Goal: Use online tool/utility: Use online tool/utility

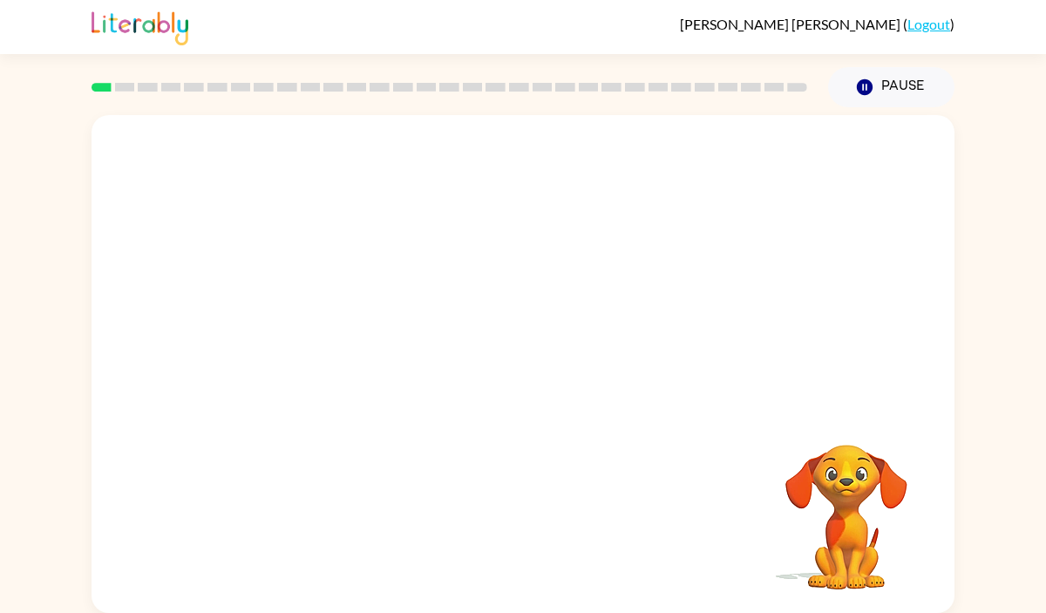
click at [316, 331] on video "Your browser must support playing .mp4 files to use Literably. Please try using…" at bounding box center [522, 261] width 863 height 293
click at [327, 329] on video "Your browser must support playing .mp4 files to use Literably. Please try using…" at bounding box center [522, 261] width 863 height 293
click at [322, 333] on video "Your browser must support playing .mp4 files to use Literably. Please try using…" at bounding box center [522, 261] width 863 height 293
click at [373, 322] on video "Your browser must support playing .mp4 files to use Literably. Please try using…" at bounding box center [522, 261] width 863 height 293
click at [324, 332] on video "Your browser must support playing .mp4 files to use Literably. Please try using…" at bounding box center [522, 261] width 863 height 293
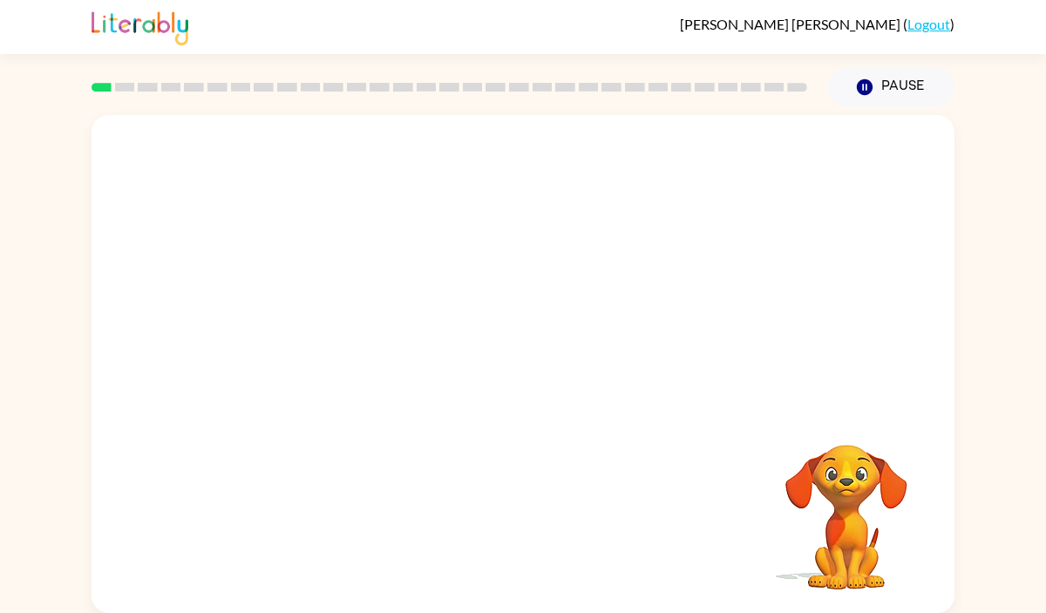
click at [330, 310] on video "Your browser must support playing .mp4 files to use Literably. Please try using…" at bounding box center [522, 261] width 863 height 293
click at [330, 314] on video "Your browser must support playing .mp4 files to use Literably. Please try using…" at bounding box center [522, 261] width 863 height 293
click at [325, 337] on video "Your browser must support playing .mp4 files to use Literably. Please try using…" at bounding box center [522, 261] width 863 height 293
click at [549, 373] on button "button" at bounding box center [523, 373] width 112 height 64
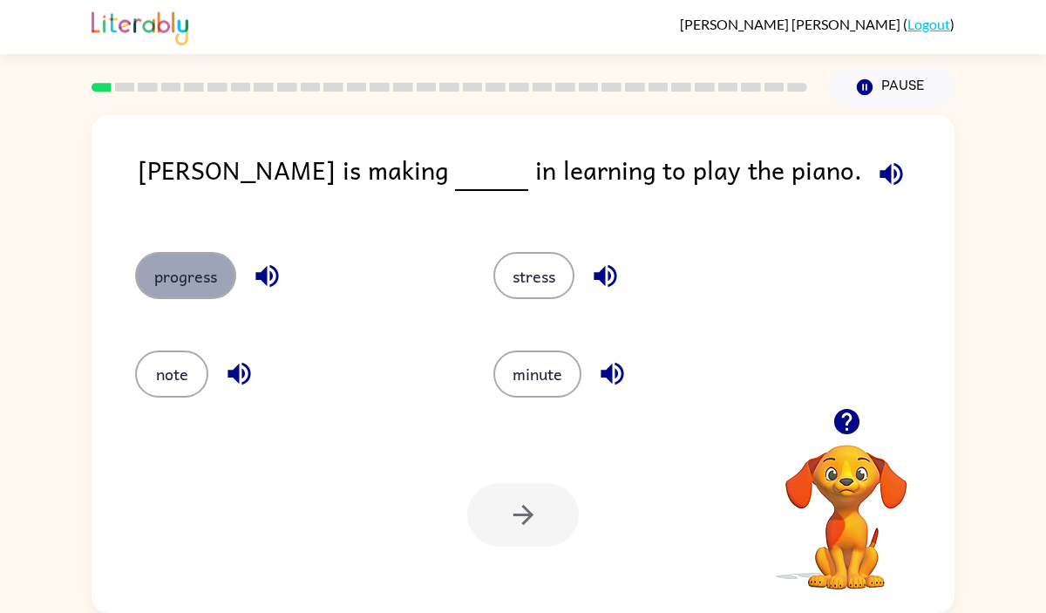
click at [219, 283] on button "progress" at bounding box center [185, 275] width 101 height 47
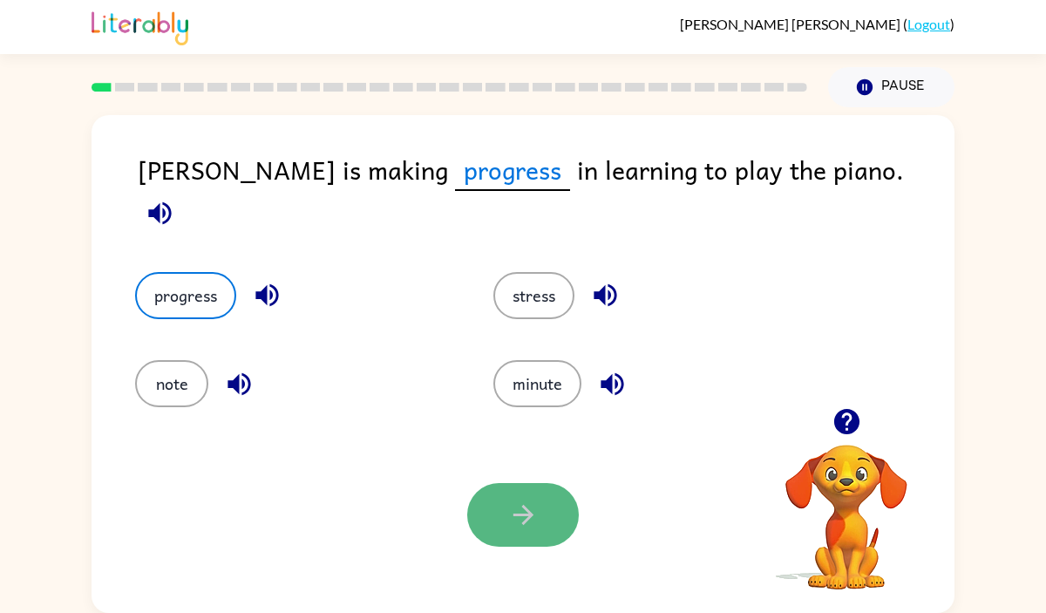
click at [523, 517] on icon "button" at bounding box center [523, 514] width 30 height 30
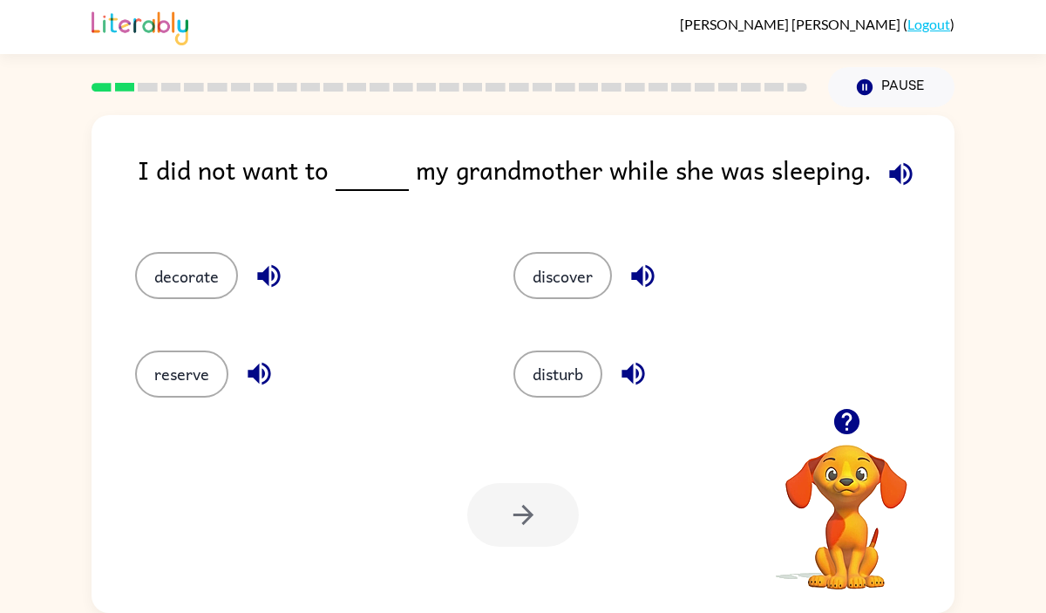
click at [572, 338] on div "disturb" at bounding box center [669, 366] width 378 height 98
click at [573, 361] on button "disturb" at bounding box center [557, 373] width 89 height 47
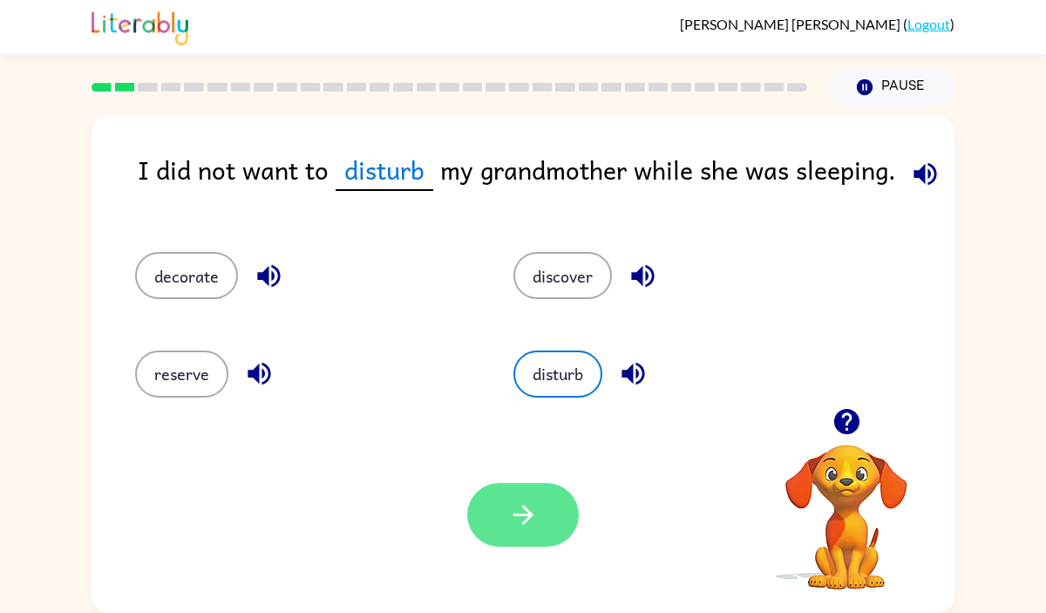
click at [539, 521] on button "button" at bounding box center [523, 515] width 112 height 64
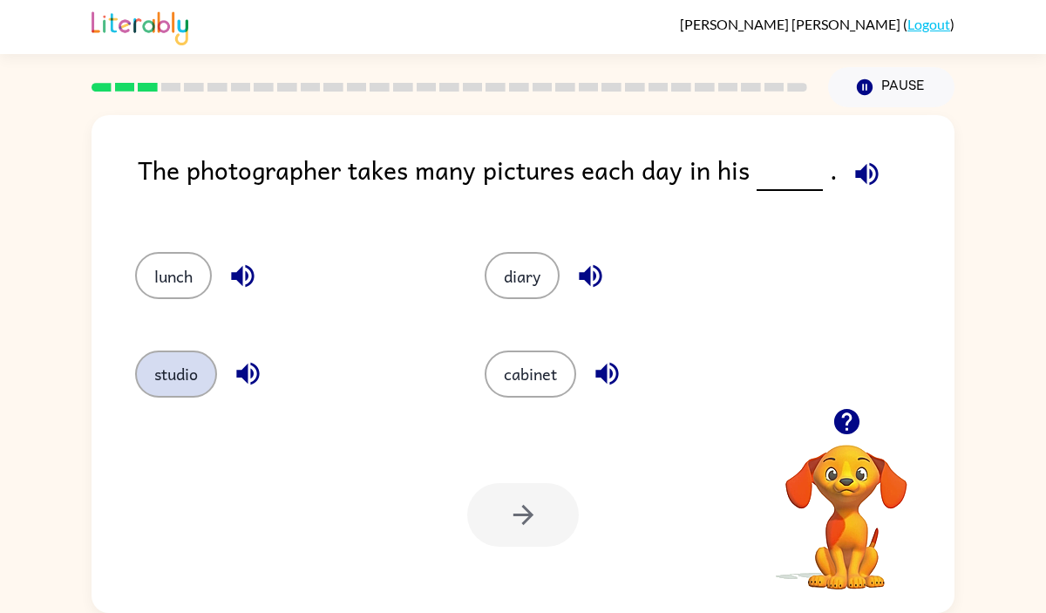
click at [190, 383] on button "studio" at bounding box center [176, 373] width 82 height 47
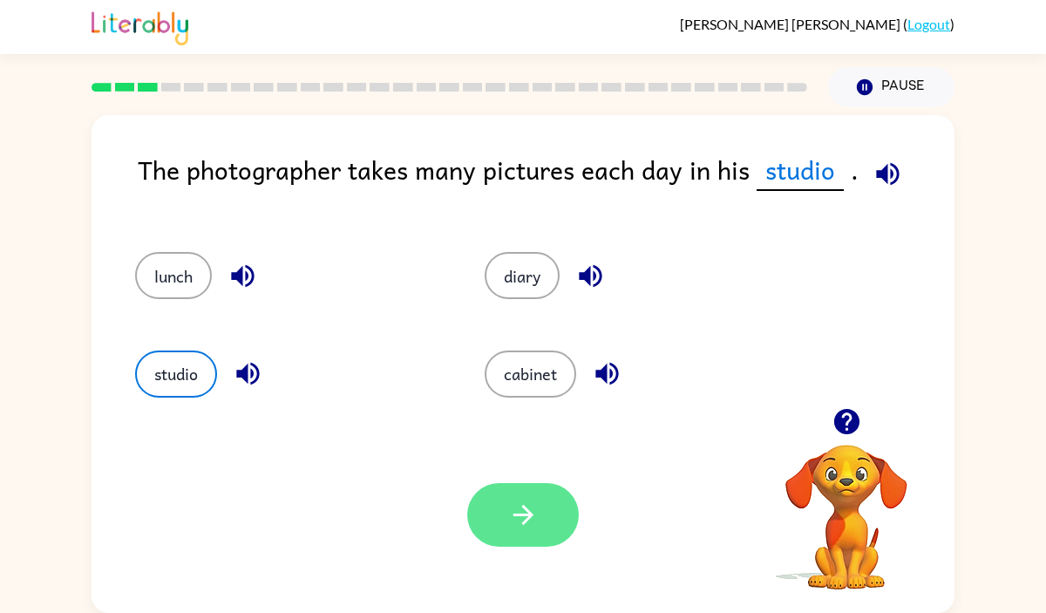
click at [509, 503] on icon "button" at bounding box center [523, 514] width 30 height 30
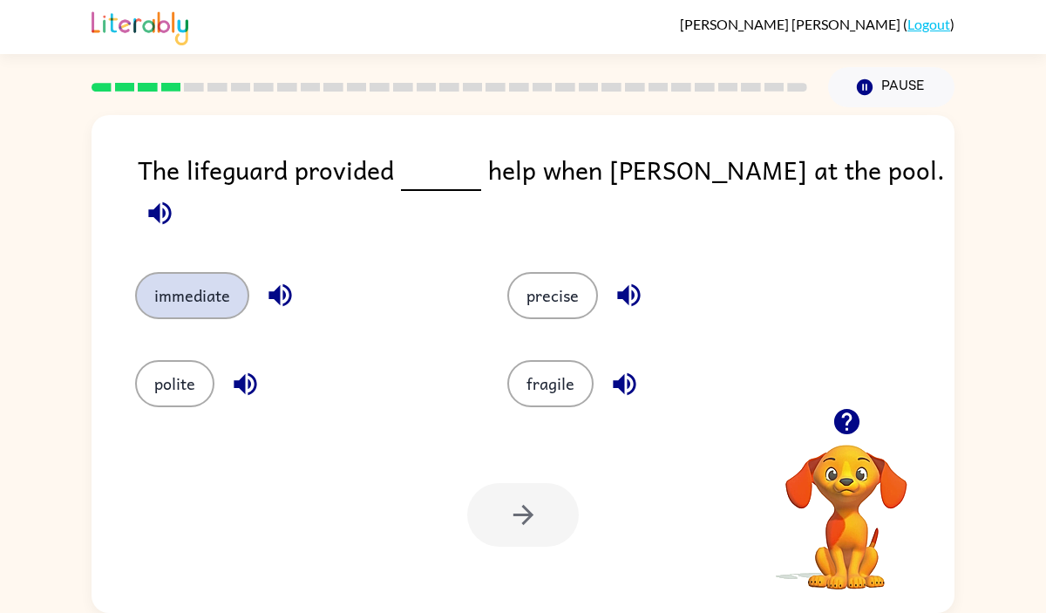
click at [219, 284] on button "immediate" at bounding box center [192, 295] width 114 height 47
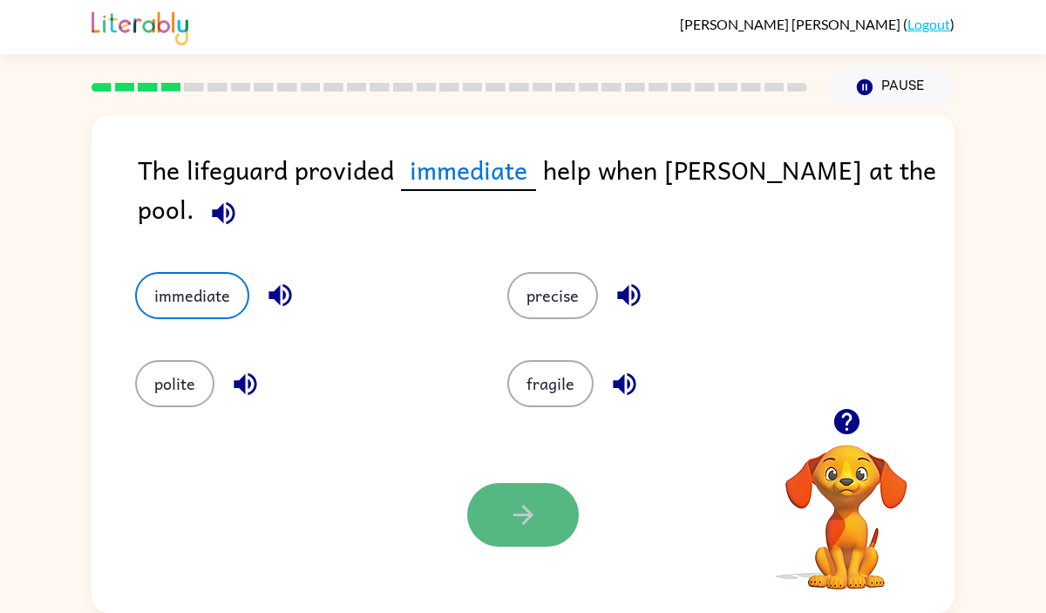
click at [525, 518] on icon "button" at bounding box center [523, 514] width 30 height 30
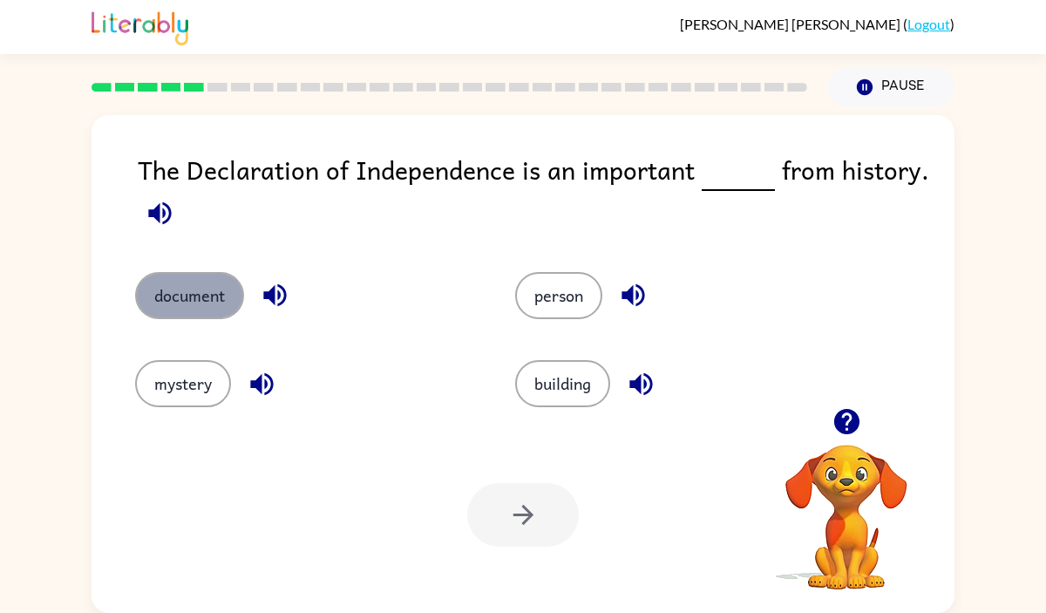
click at [194, 281] on button "document" at bounding box center [189, 295] width 109 height 47
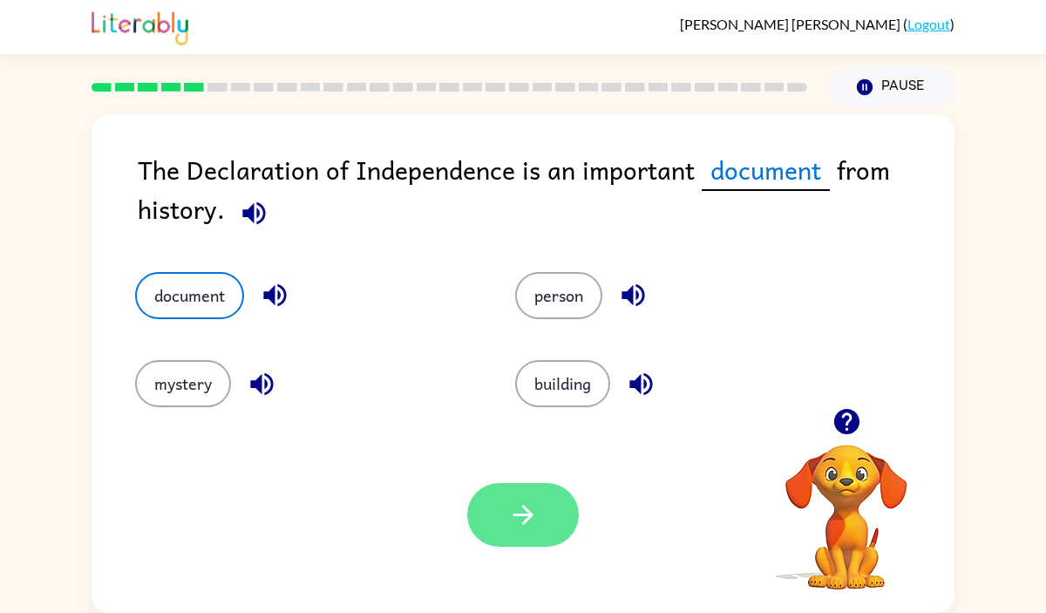
click at [500, 514] on button "button" at bounding box center [523, 515] width 112 height 64
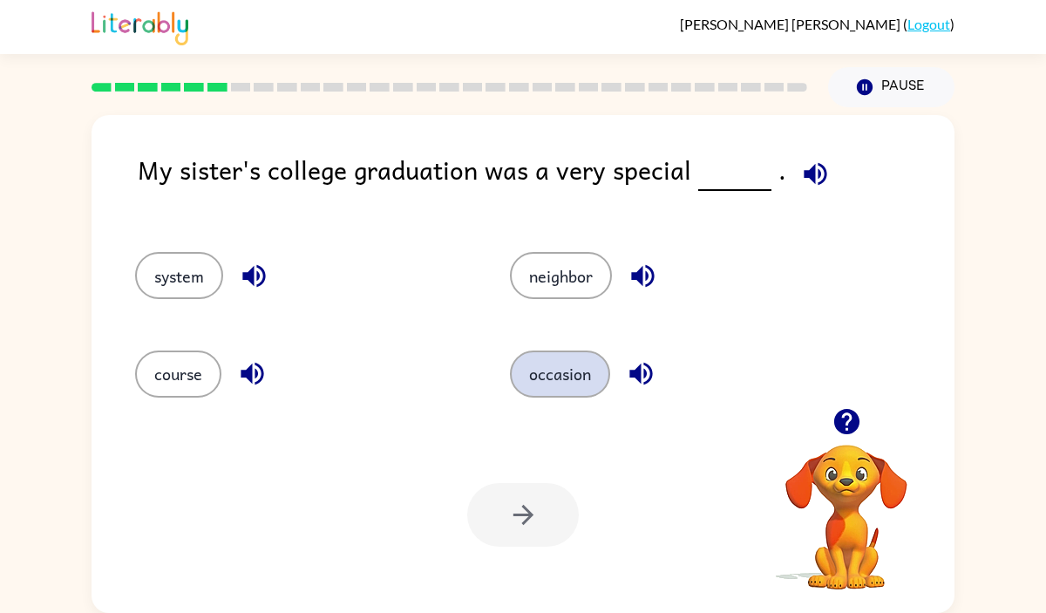
click at [604, 373] on button "occasion" at bounding box center [560, 373] width 100 height 47
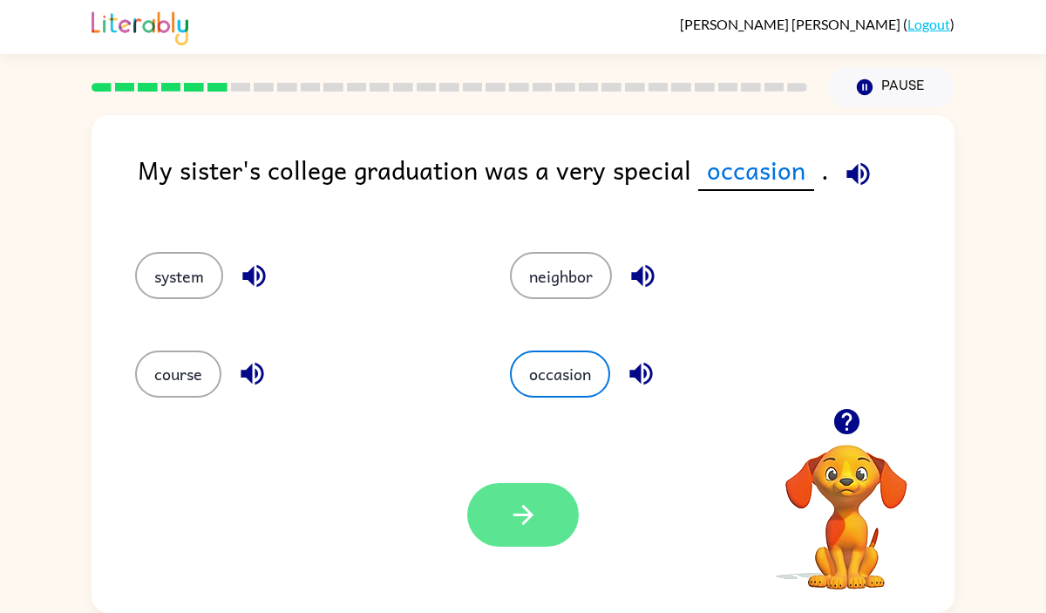
click at [533, 523] on icon "button" at bounding box center [523, 514] width 30 height 30
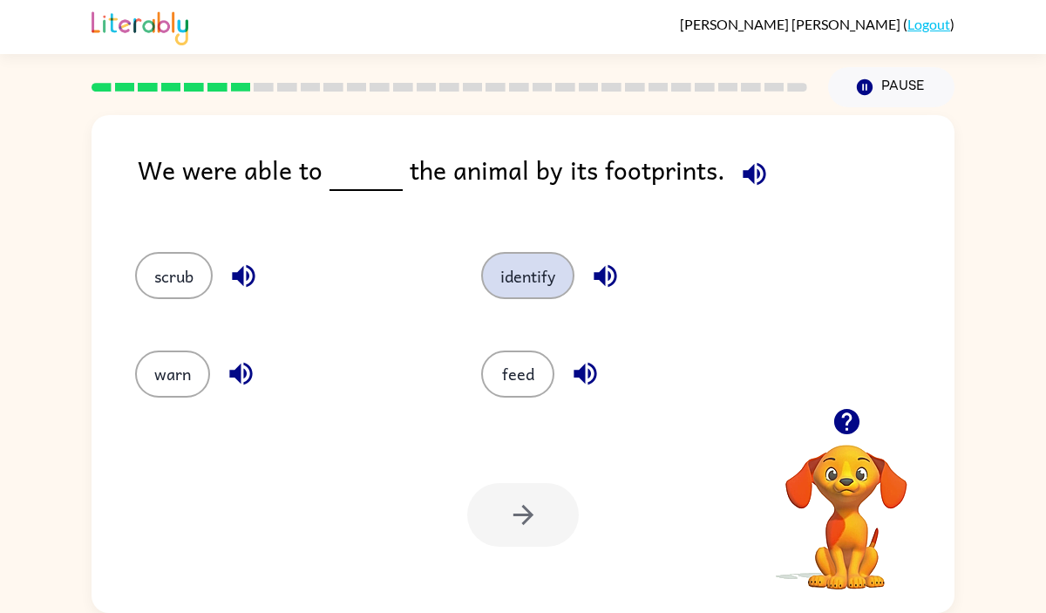
click at [552, 253] on button "identify" at bounding box center [527, 275] width 93 height 47
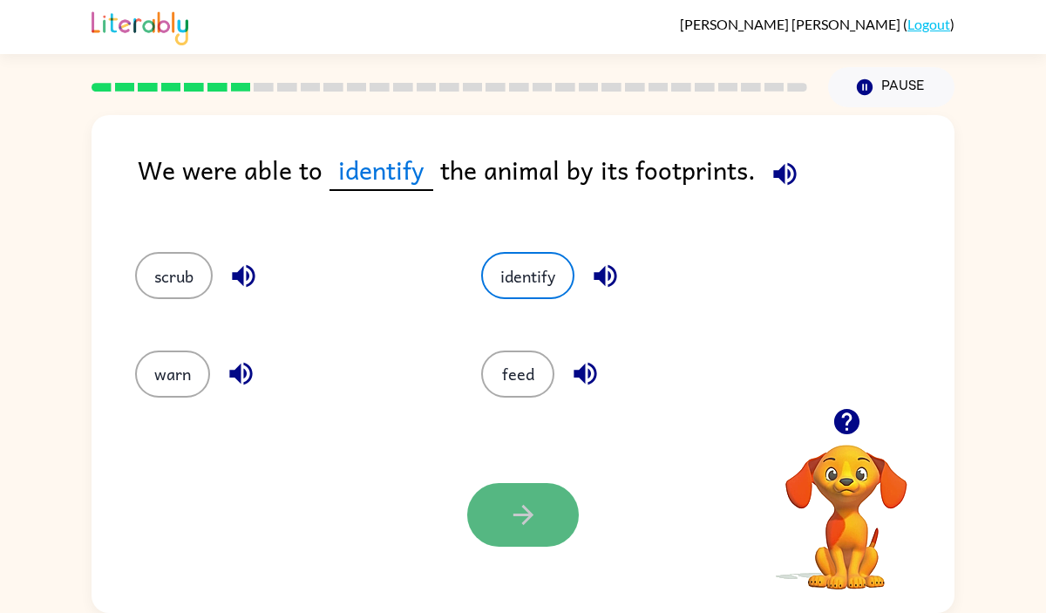
click at [558, 531] on button "button" at bounding box center [523, 515] width 112 height 64
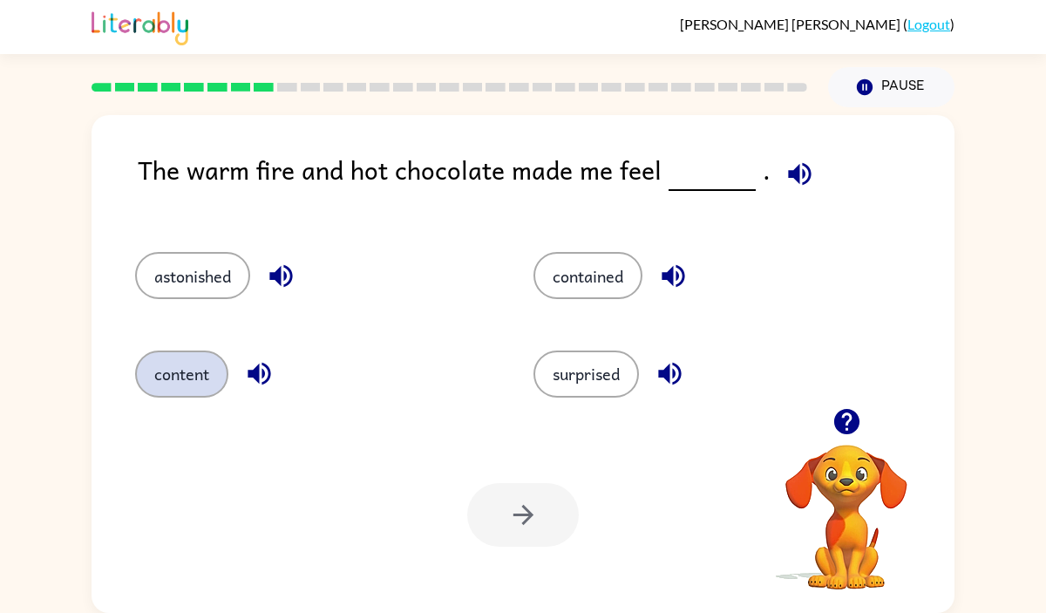
click at [175, 366] on button "content" at bounding box center [181, 373] width 93 height 47
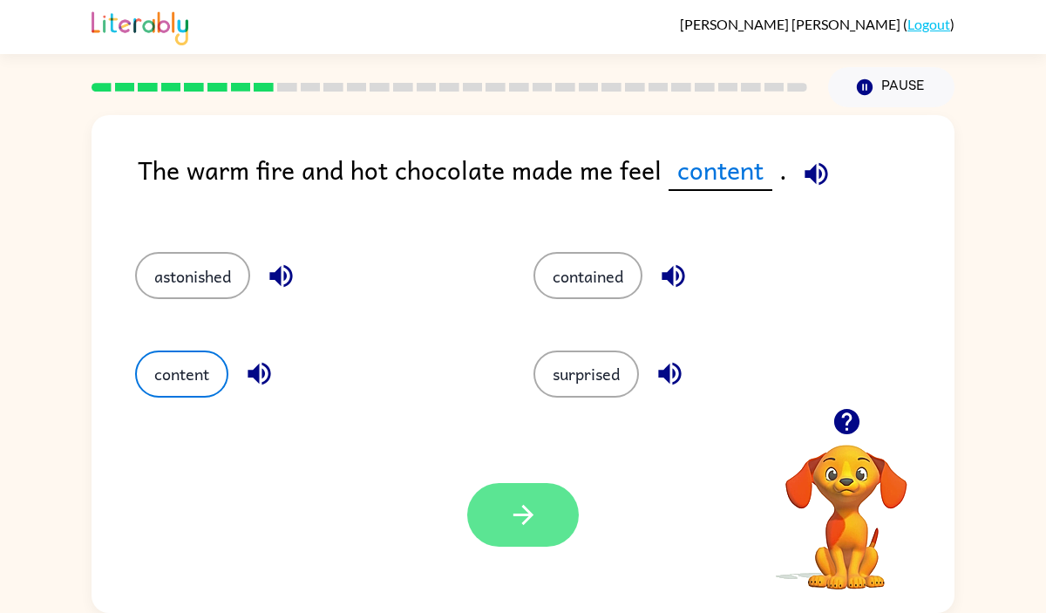
click at [522, 529] on icon "button" at bounding box center [523, 514] width 30 height 30
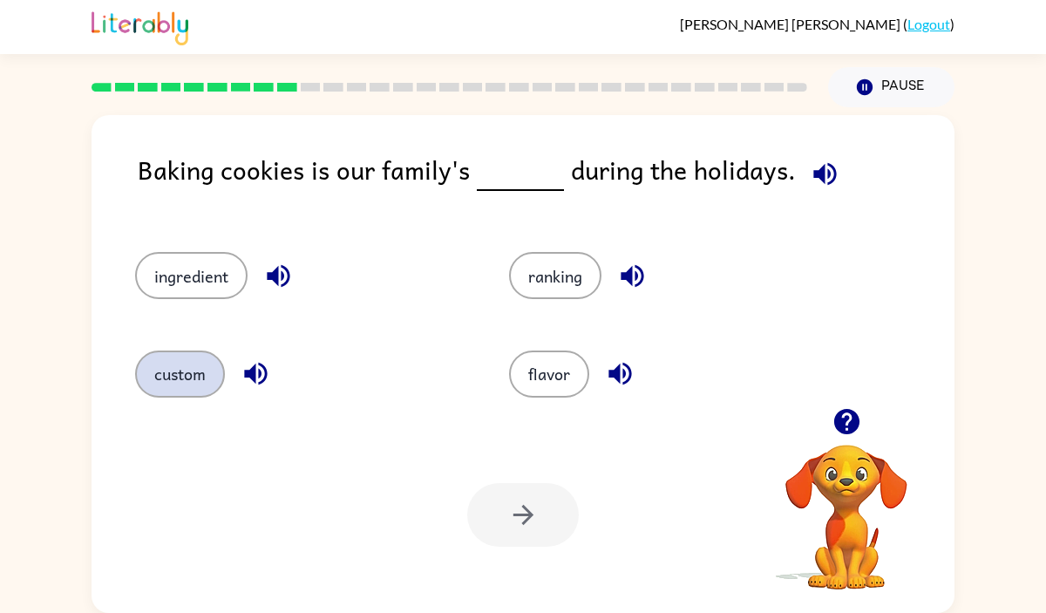
click at [174, 388] on button "custom" at bounding box center [180, 373] width 90 height 47
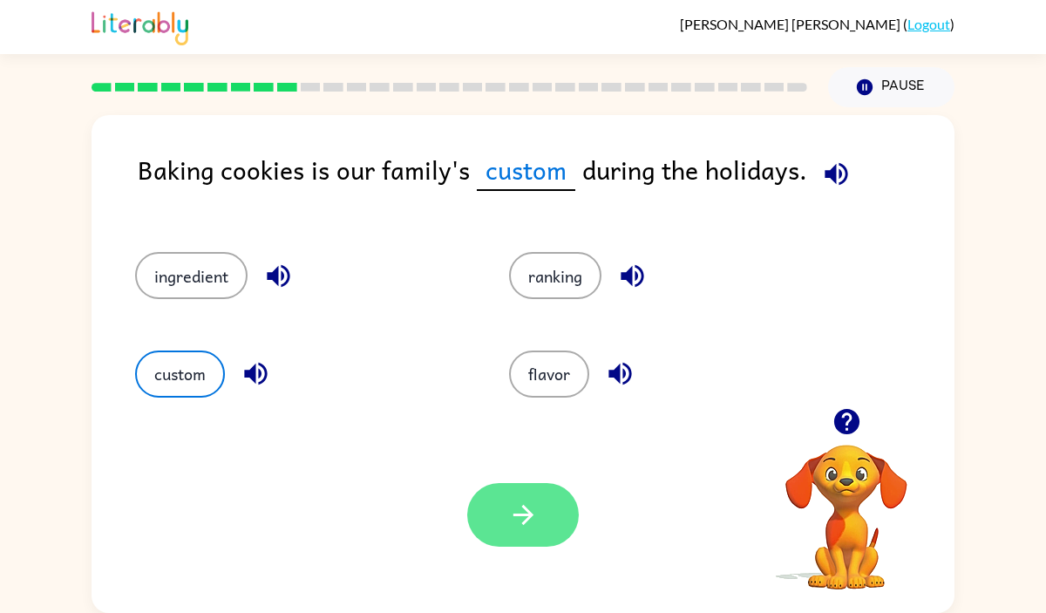
click at [518, 512] on icon "button" at bounding box center [523, 514] width 30 height 30
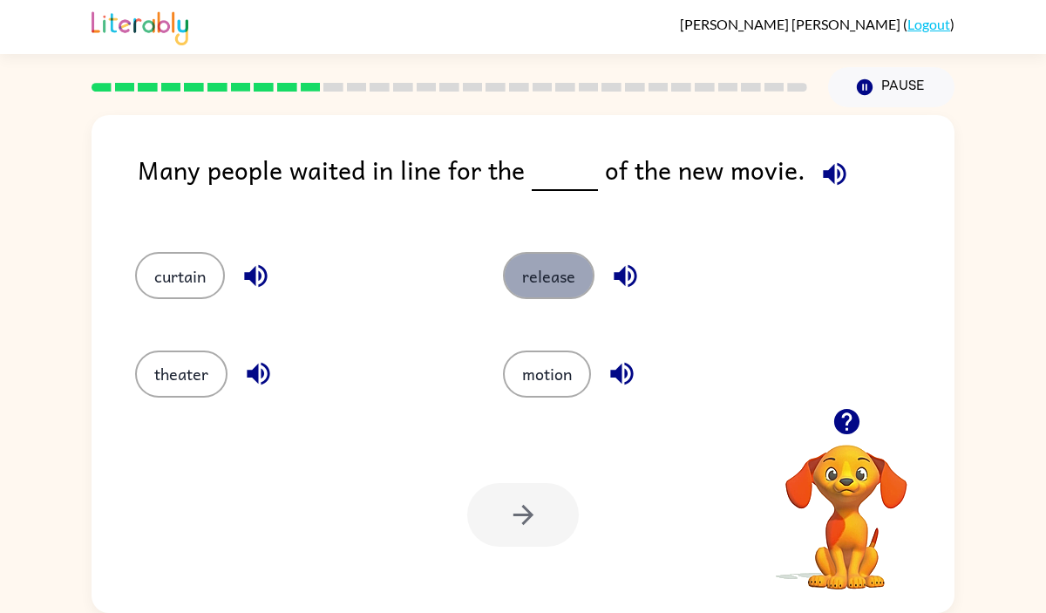
click at [550, 273] on button "release" at bounding box center [548, 275] width 91 height 47
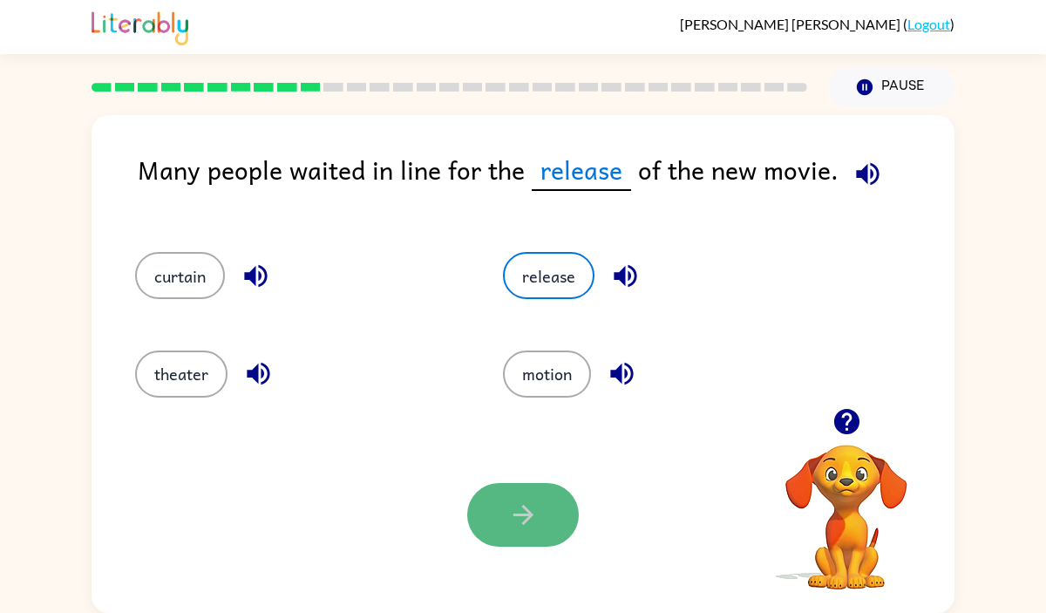
click at [512, 510] on icon "button" at bounding box center [523, 514] width 30 height 30
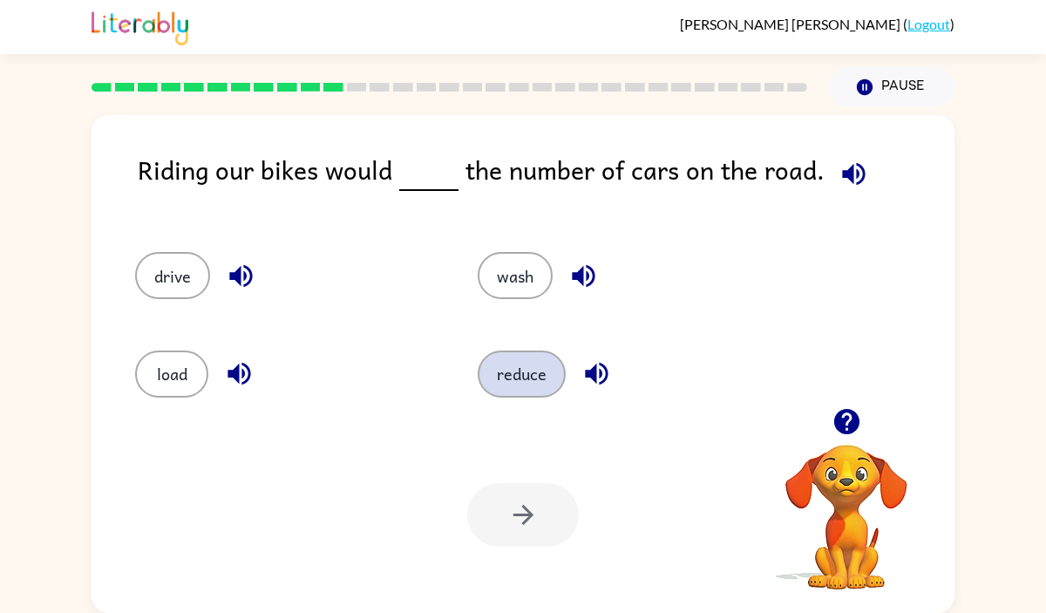
click at [512, 378] on button "reduce" at bounding box center [522, 373] width 88 height 47
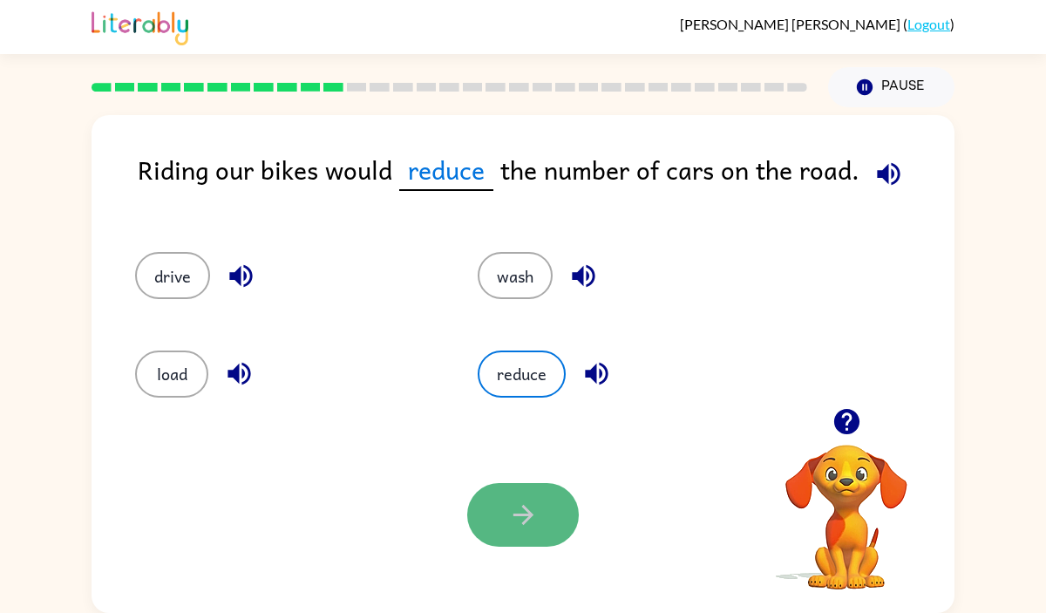
click at [544, 511] on button "button" at bounding box center [523, 515] width 112 height 64
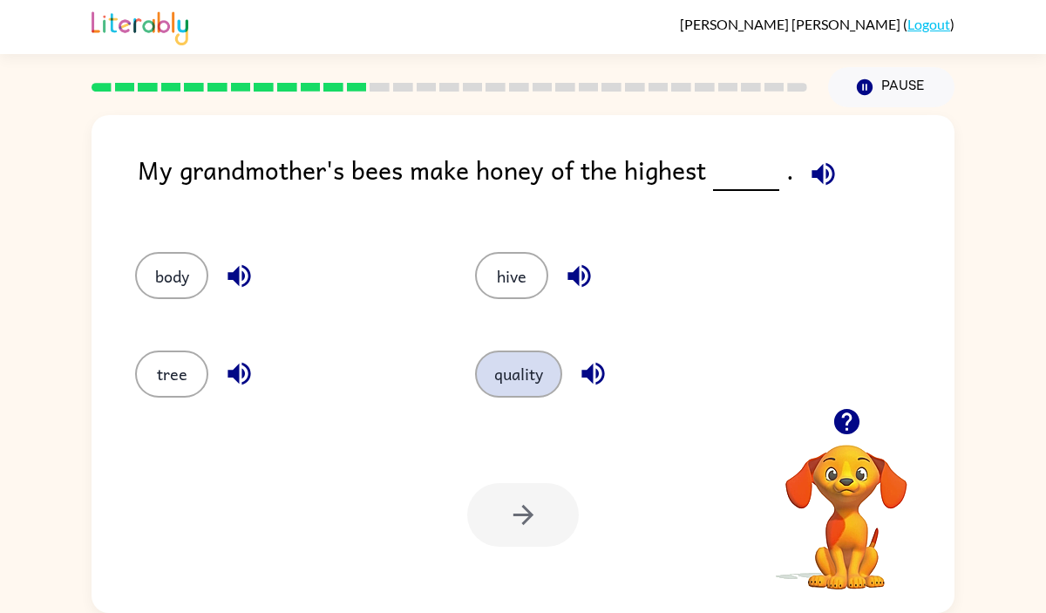
click at [539, 369] on button "quality" at bounding box center [518, 373] width 87 height 47
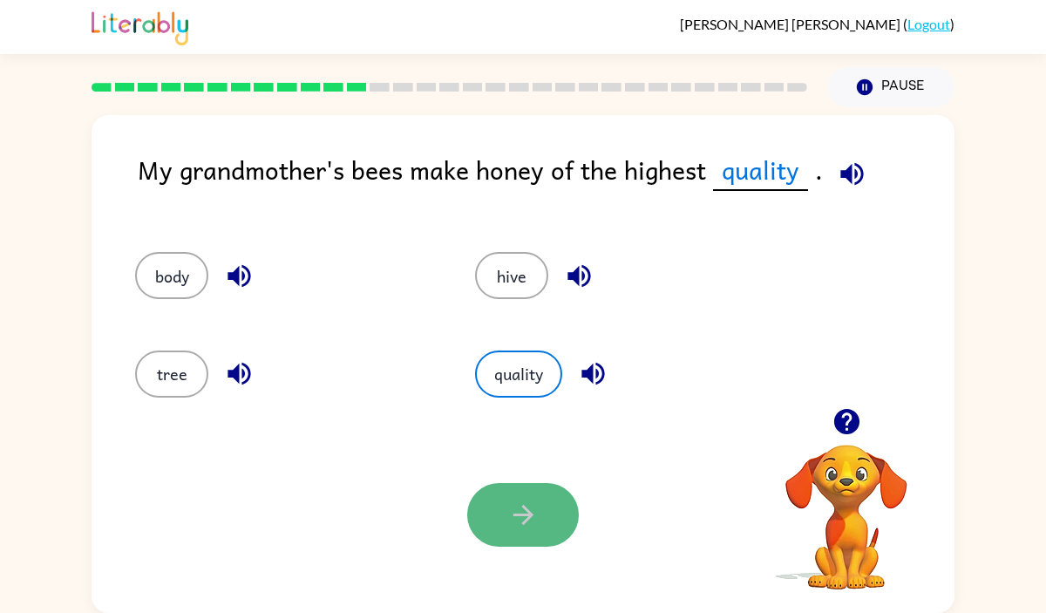
click at [548, 512] on button "button" at bounding box center [523, 515] width 112 height 64
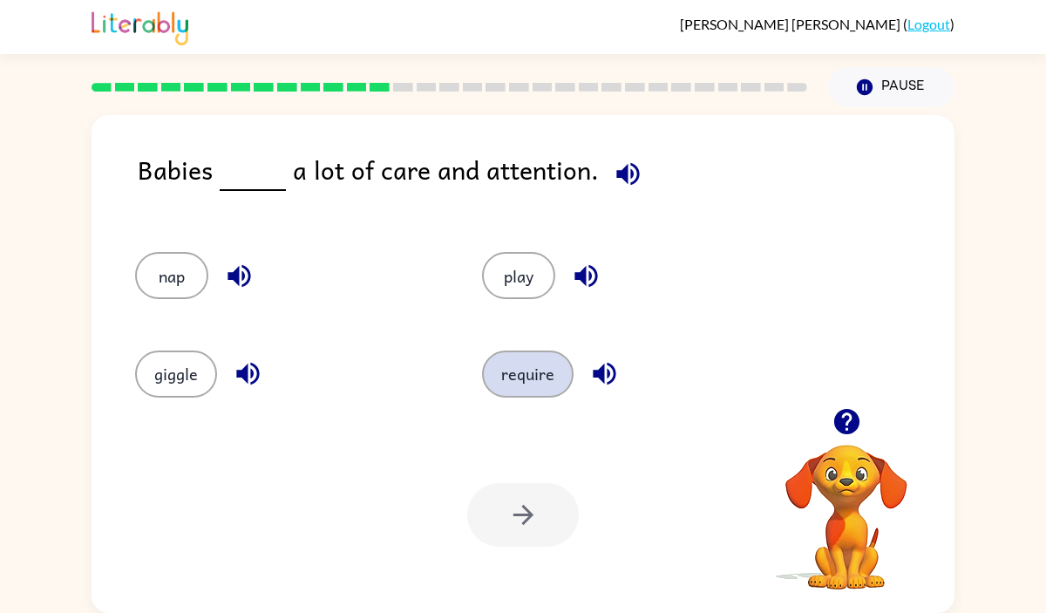
click at [525, 378] on button "require" at bounding box center [527, 373] width 91 height 47
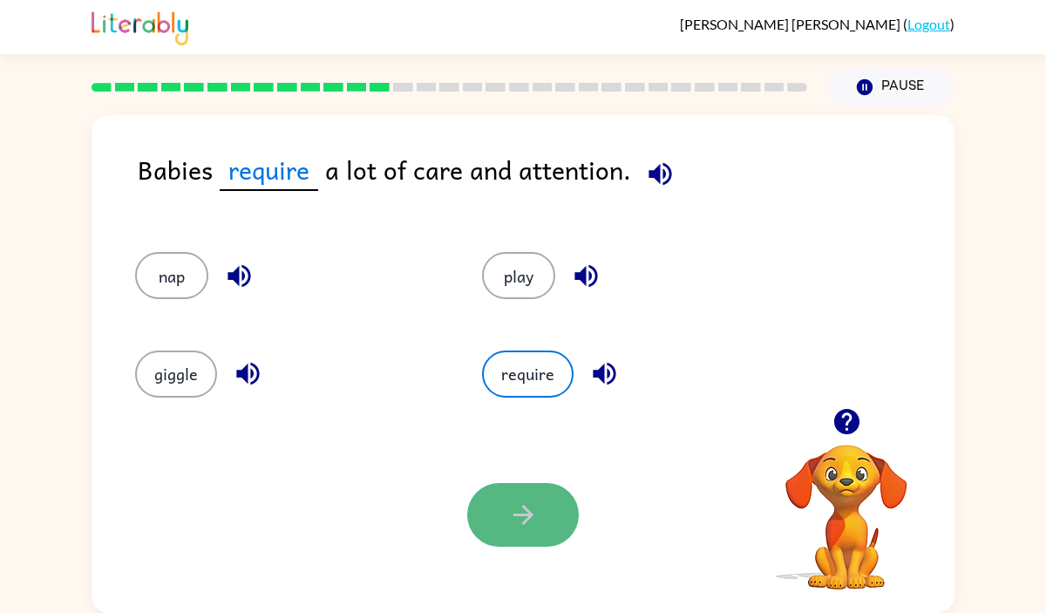
click at [546, 542] on button "button" at bounding box center [523, 515] width 112 height 64
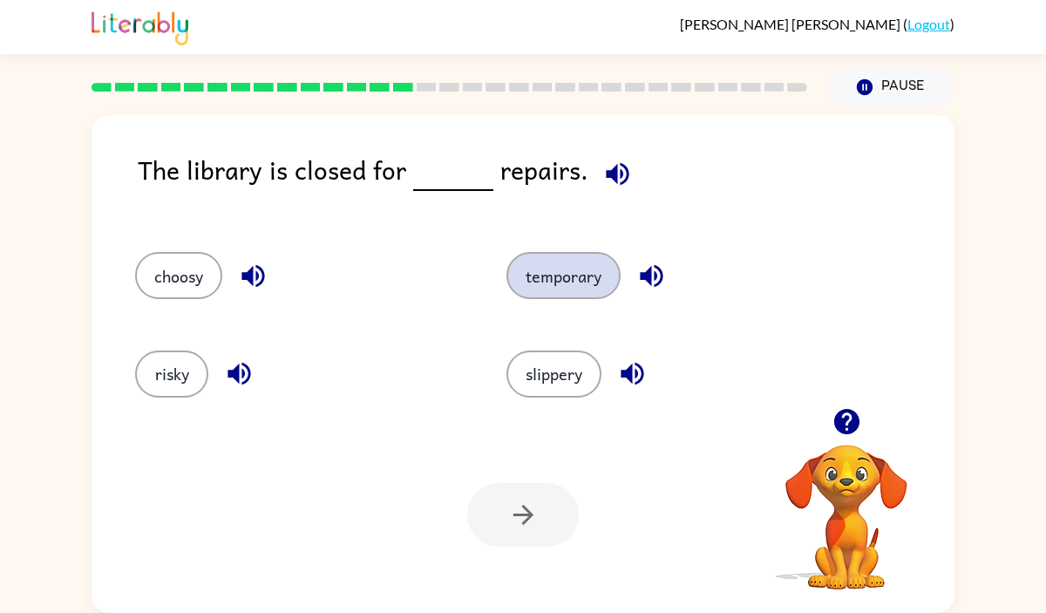
click at [581, 254] on button "temporary" at bounding box center [563, 275] width 114 height 47
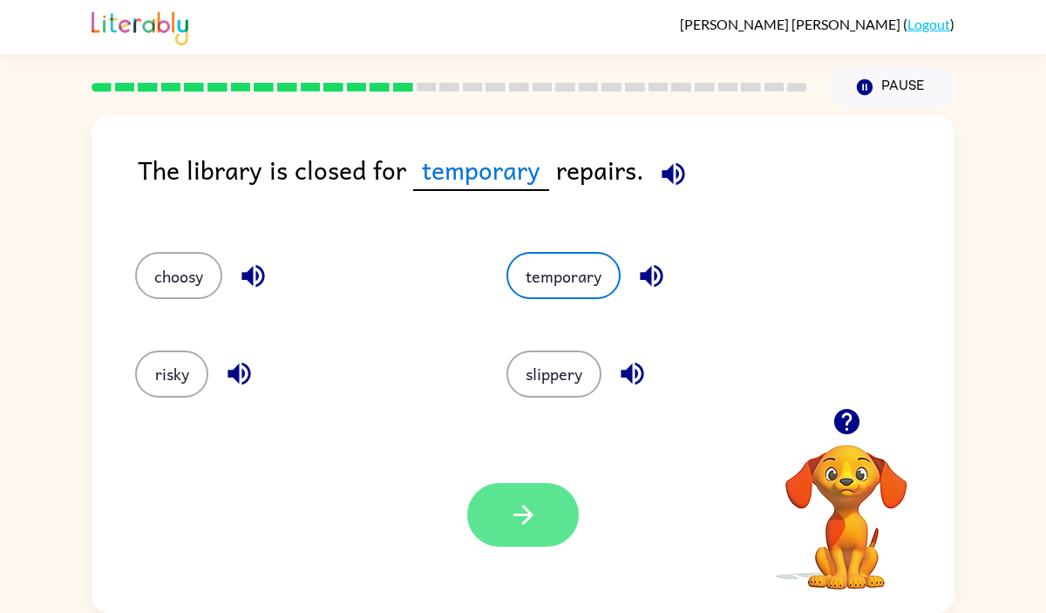
click at [556, 498] on button "button" at bounding box center [523, 515] width 112 height 64
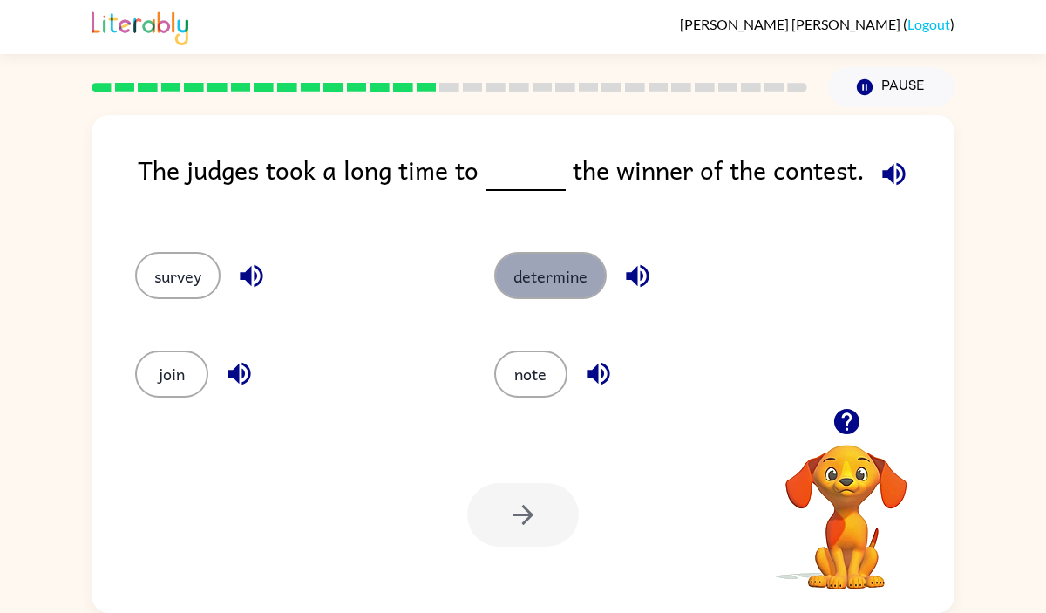
click at [547, 290] on button "determine" at bounding box center [550, 275] width 112 height 47
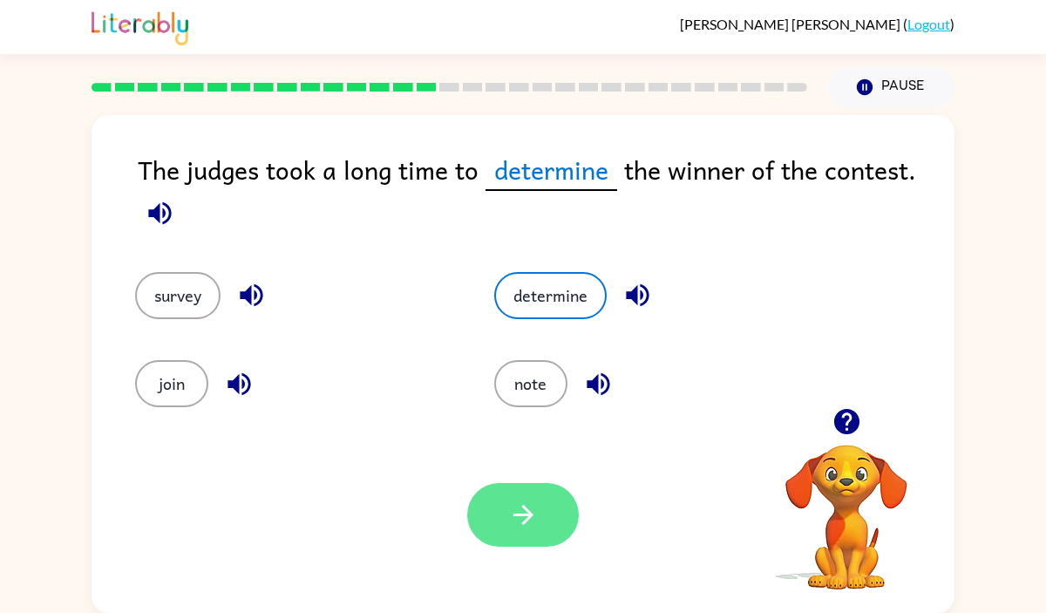
click at [525, 521] on icon "button" at bounding box center [522, 515] width 20 height 20
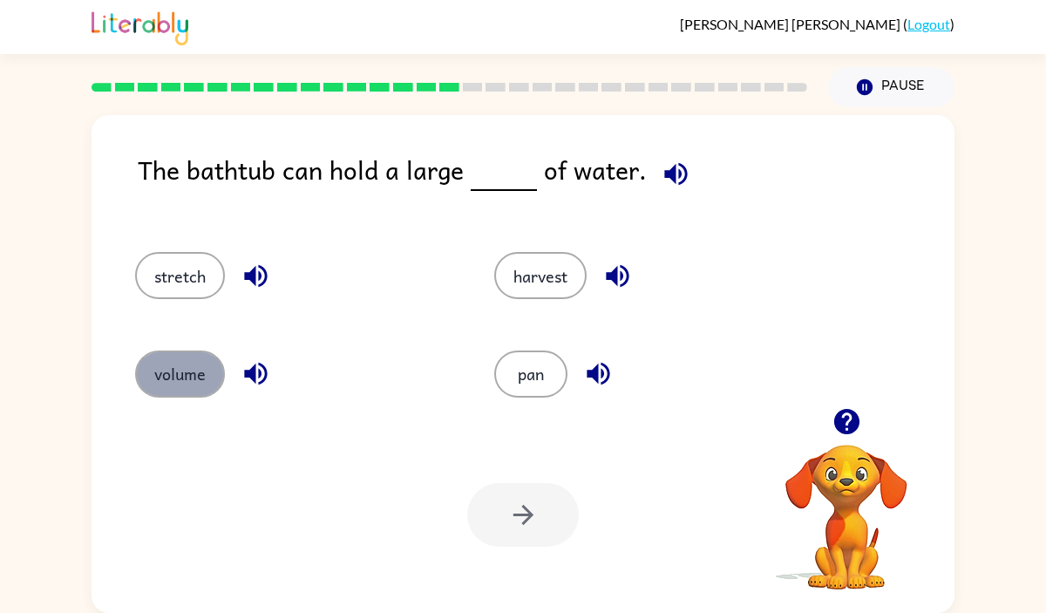
click at [210, 385] on button "volume" at bounding box center [180, 373] width 90 height 47
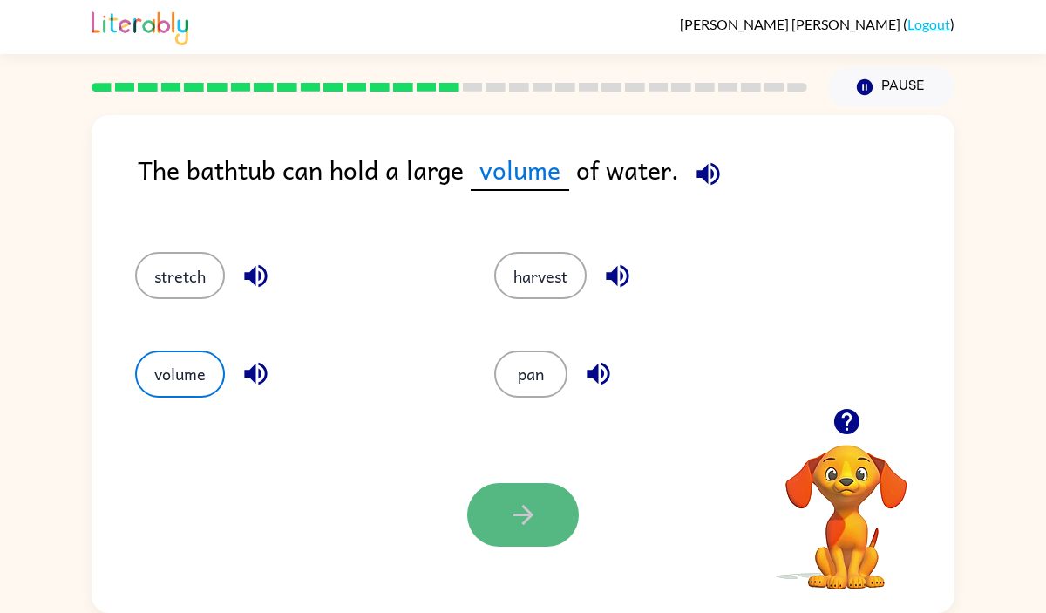
click at [526, 497] on button "button" at bounding box center [523, 515] width 112 height 64
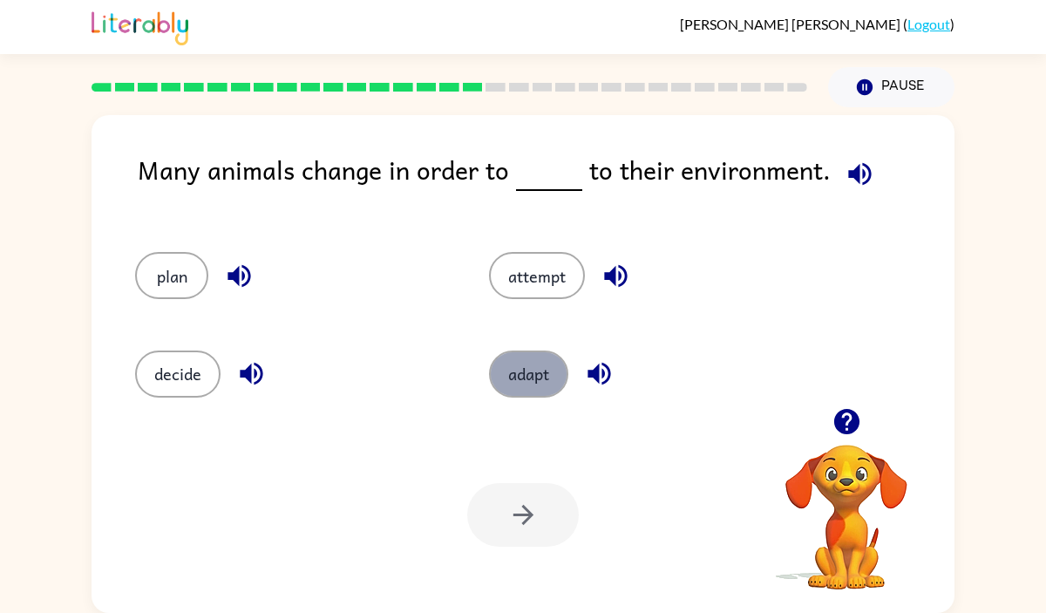
click at [513, 375] on button "adapt" at bounding box center [528, 373] width 79 height 47
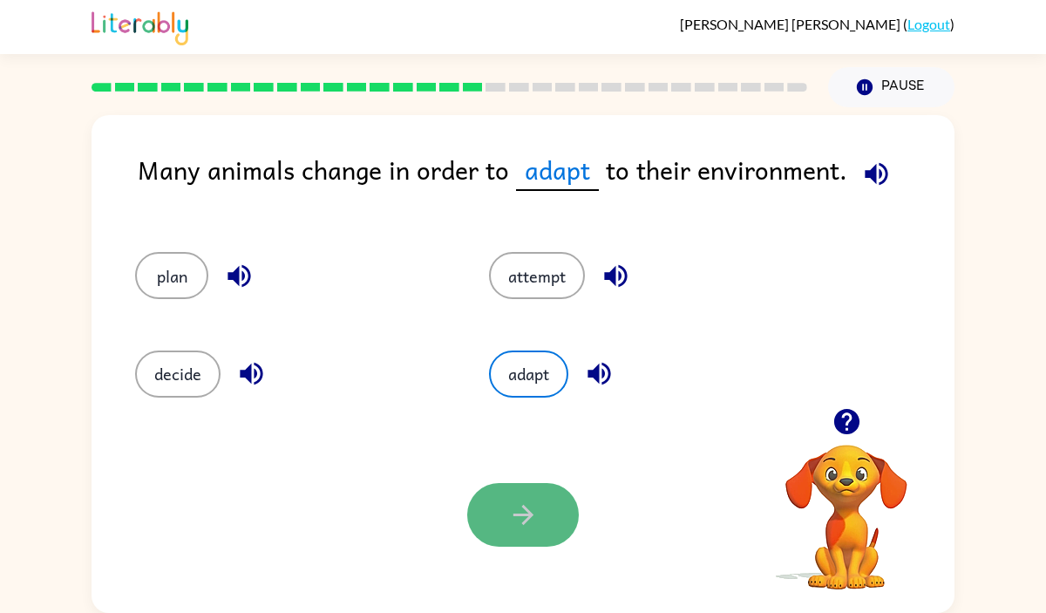
click at [514, 537] on button "button" at bounding box center [523, 515] width 112 height 64
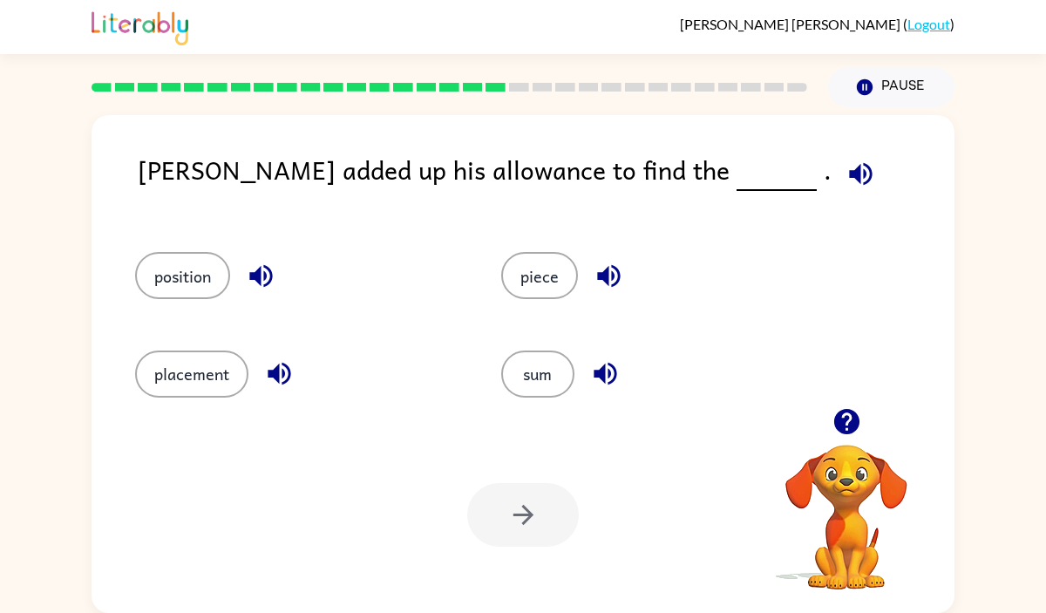
click at [849, 164] on icon "button" at bounding box center [860, 173] width 23 height 23
click at [521, 383] on button "sum" at bounding box center [537, 373] width 73 height 47
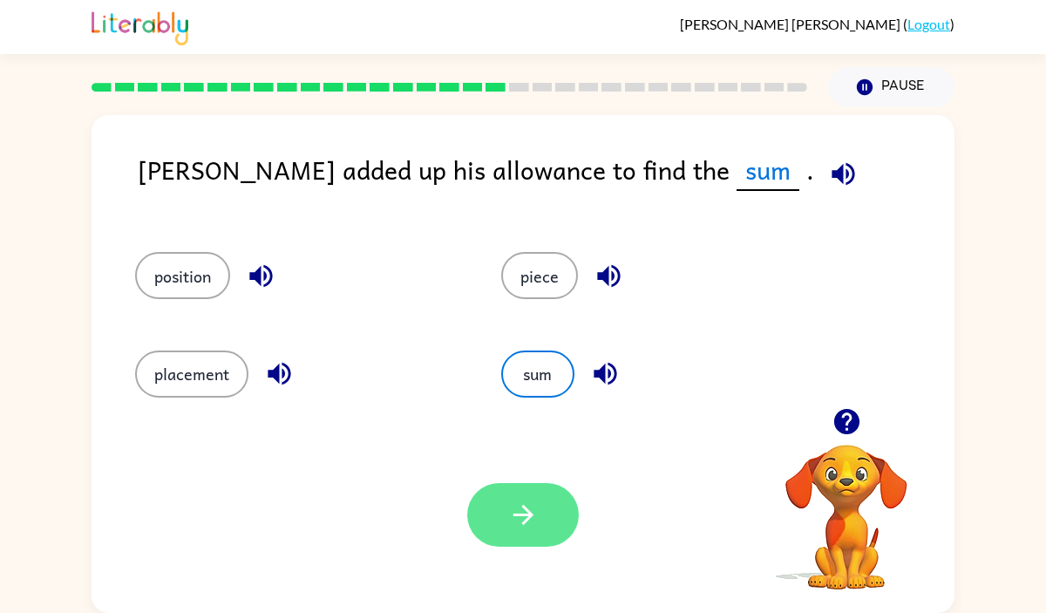
click at [523, 528] on icon "button" at bounding box center [523, 514] width 30 height 30
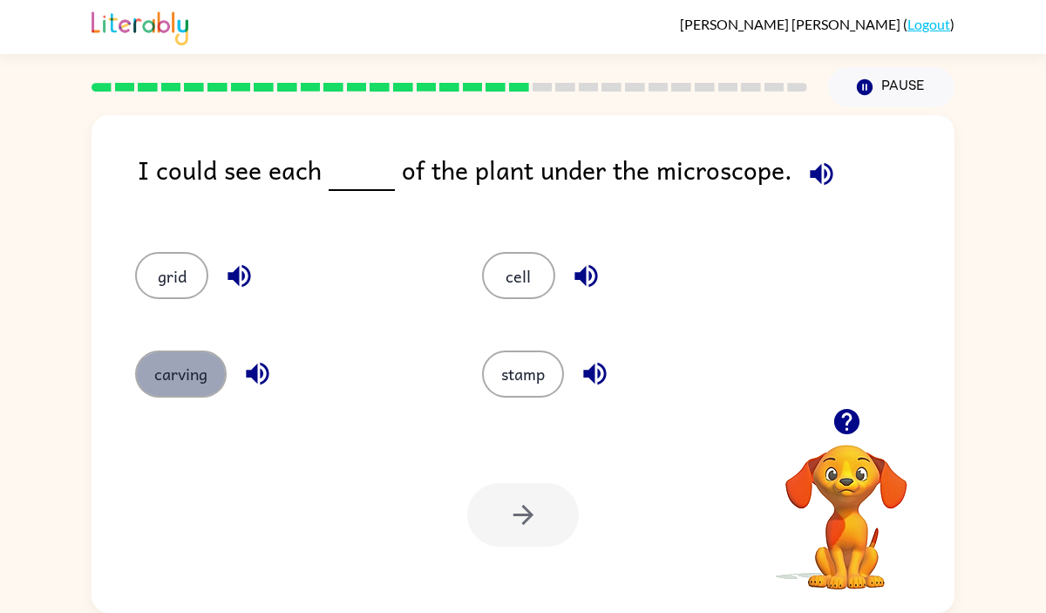
click at [197, 381] on button "carving" at bounding box center [180, 373] width 91 height 47
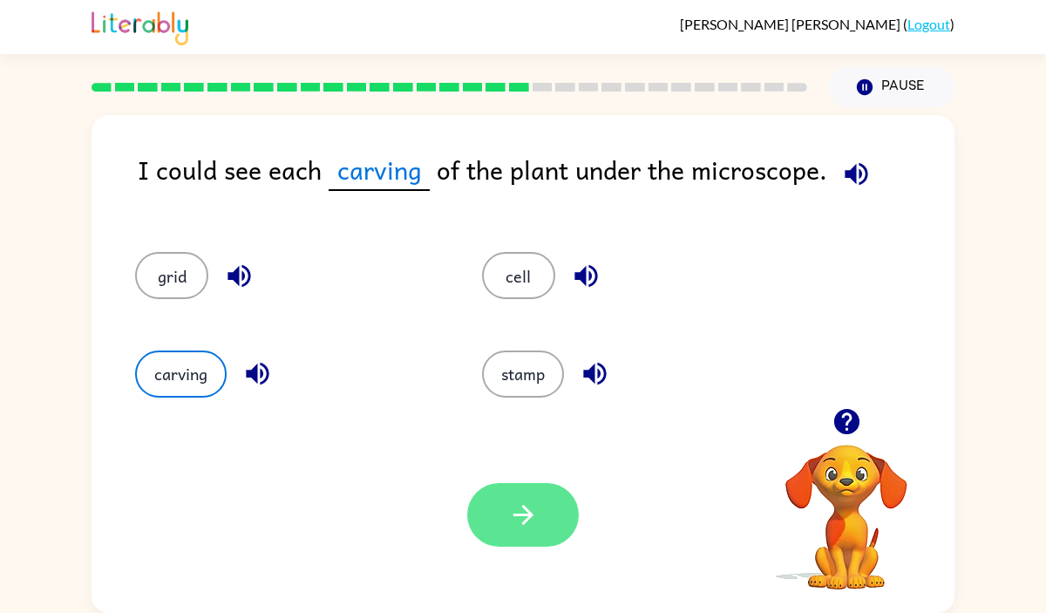
click at [536, 508] on icon "button" at bounding box center [523, 514] width 30 height 30
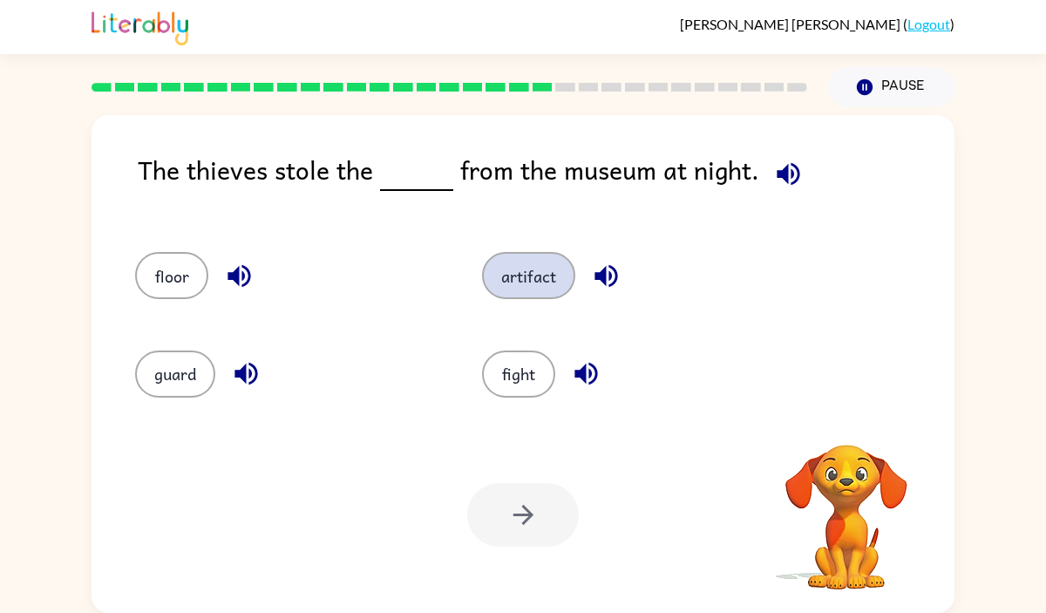
click at [539, 266] on button "artifact" at bounding box center [528, 275] width 93 height 47
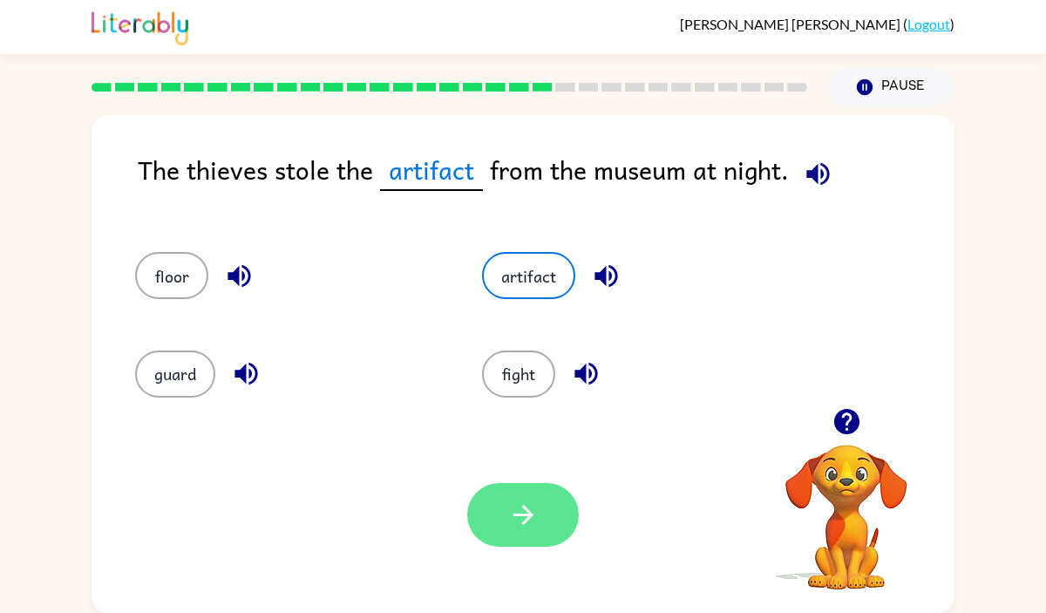
click at [523, 525] on icon "button" at bounding box center [523, 514] width 30 height 30
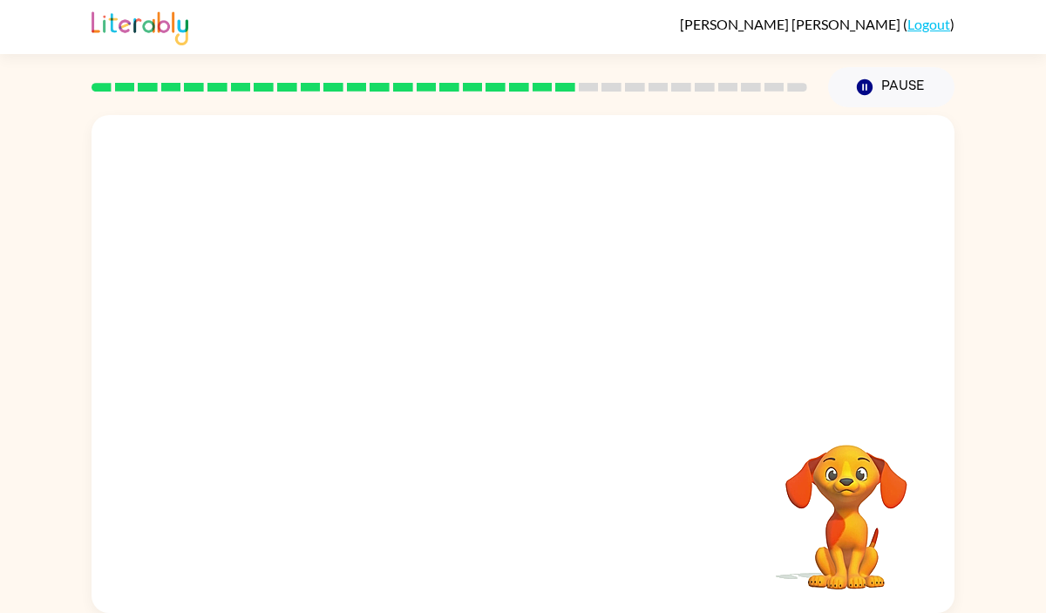
click at [366, 352] on video "Your browser must support playing .mp4 files to use Literably. Please try using…" at bounding box center [522, 261] width 863 height 293
click at [532, 384] on div at bounding box center [523, 373] width 112 height 64
click at [532, 384] on icon "button" at bounding box center [523, 372] width 30 height 30
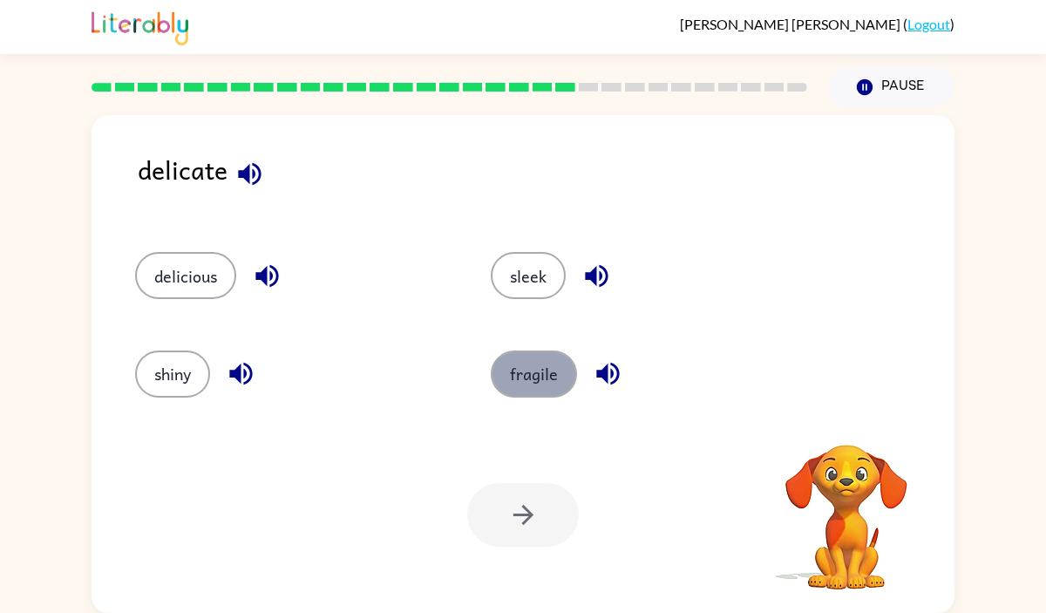
click at [569, 380] on button "fragile" at bounding box center [534, 373] width 86 height 47
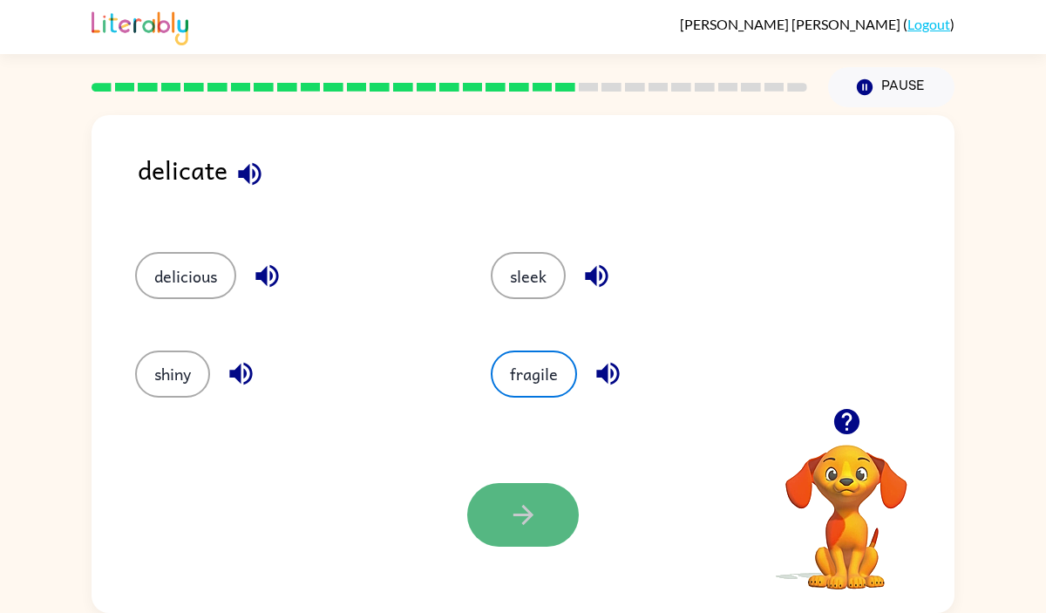
click at [539, 510] on button "button" at bounding box center [523, 515] width 112 height 64
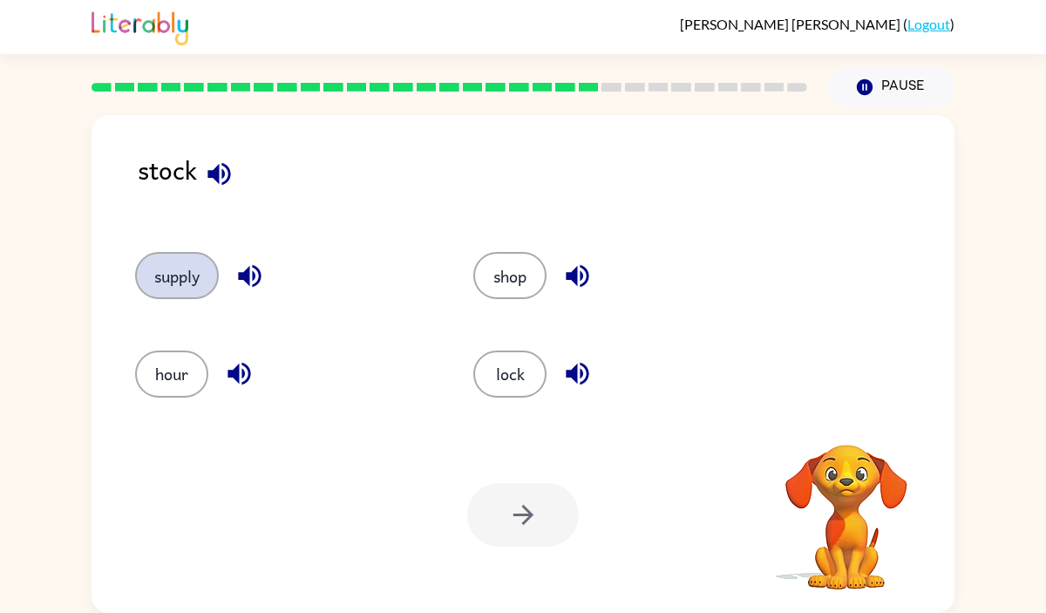
click at [193, 292] on button "supply" at bounding box center [177, 275] width 84 height 47
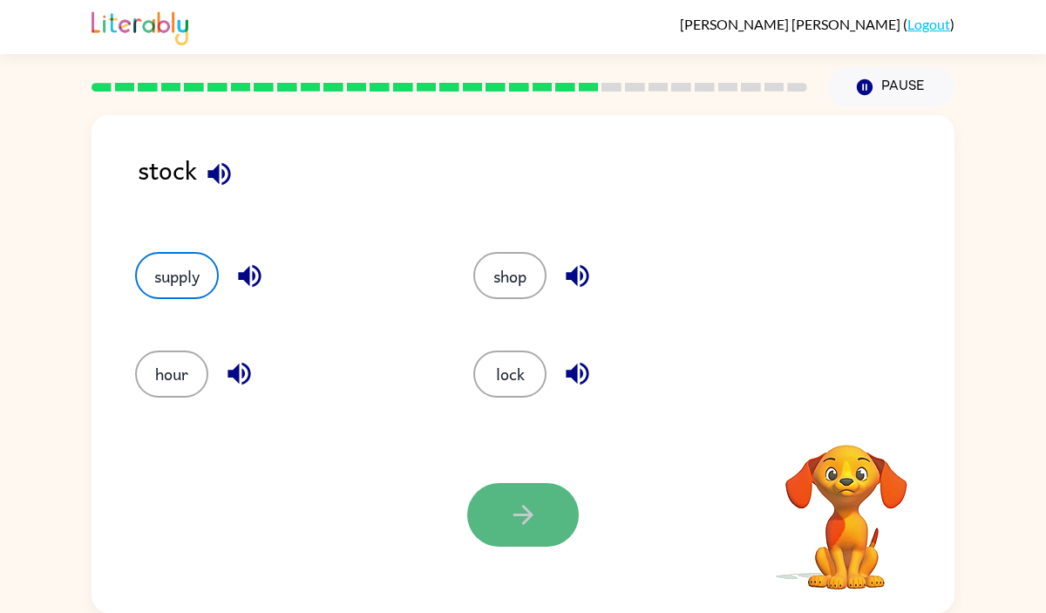
click at [552, 511] on button "button" at bounding box center [523, 515] width 112 height 64
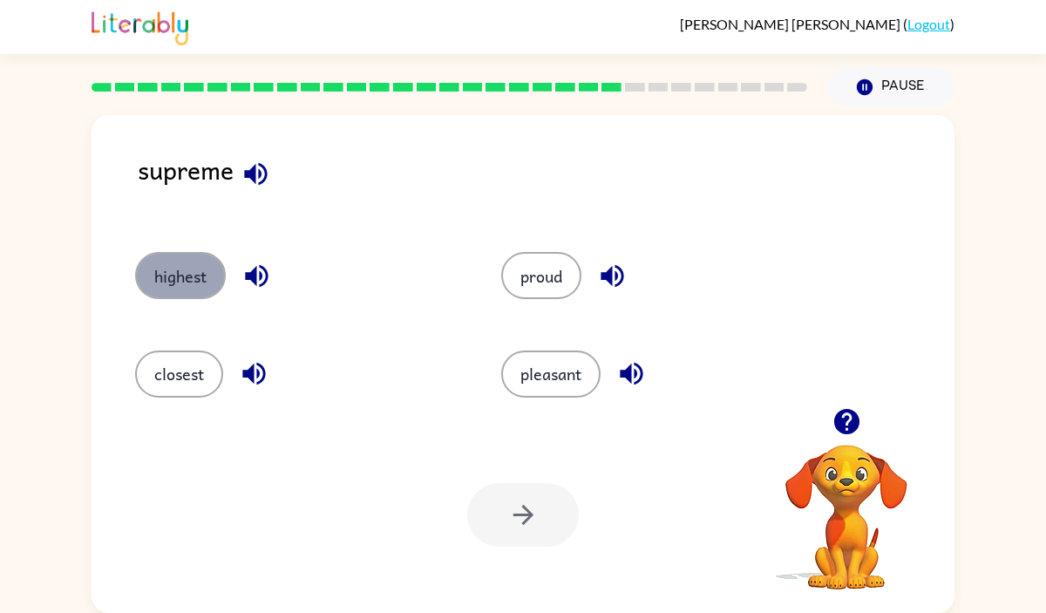
click at [204, 288] on button "highest" at bounding box center [180, 275] width 91 height 47
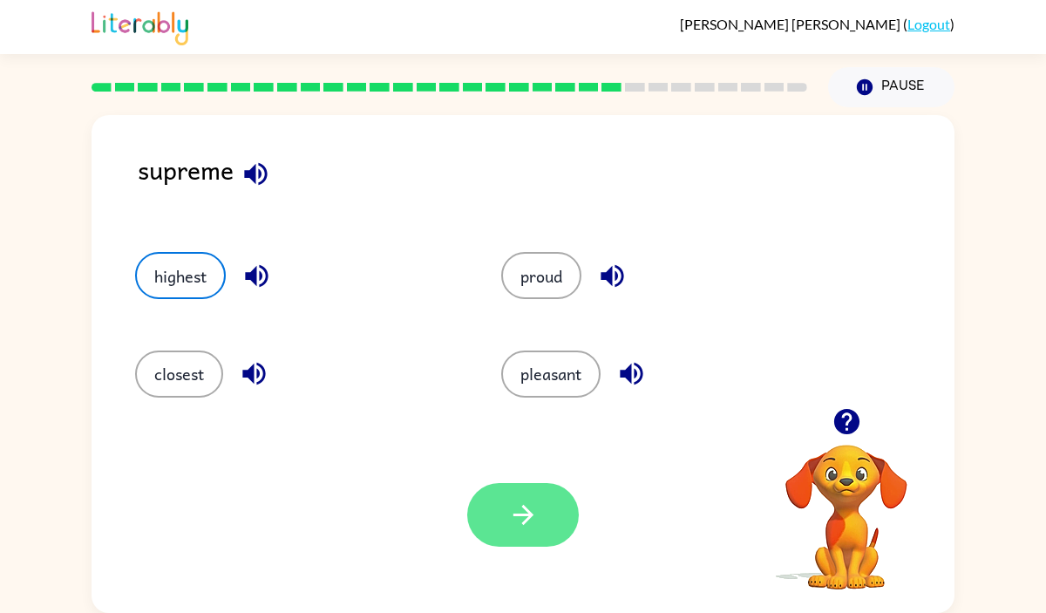
click at [525, 525] on icon "button" at bounding box center [523, 514] width 30 height 30
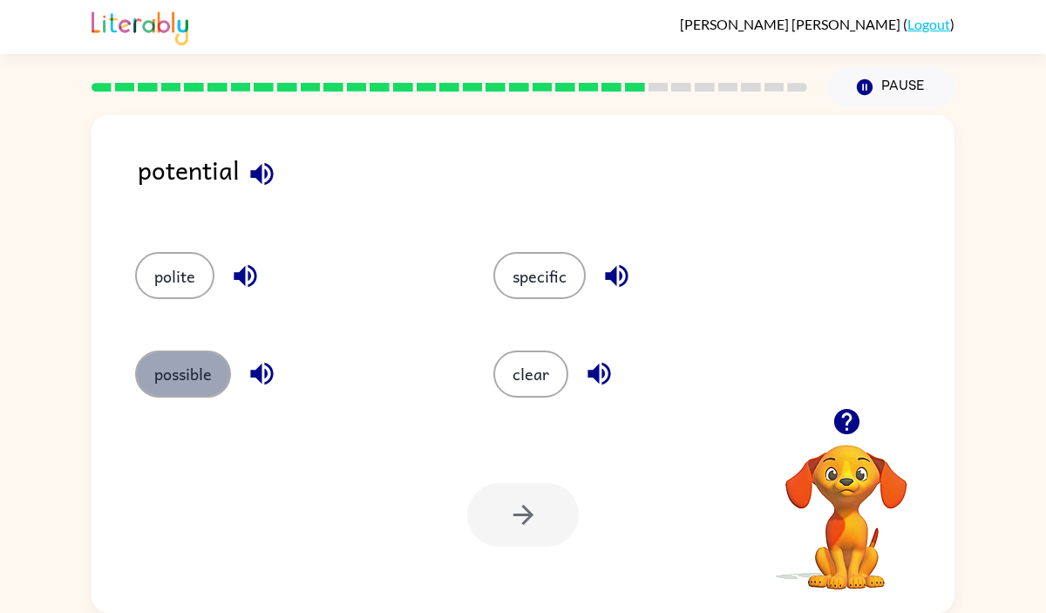
click at [159, 374] on button "possible" at bounding box center [183, 373] width 96 height 47
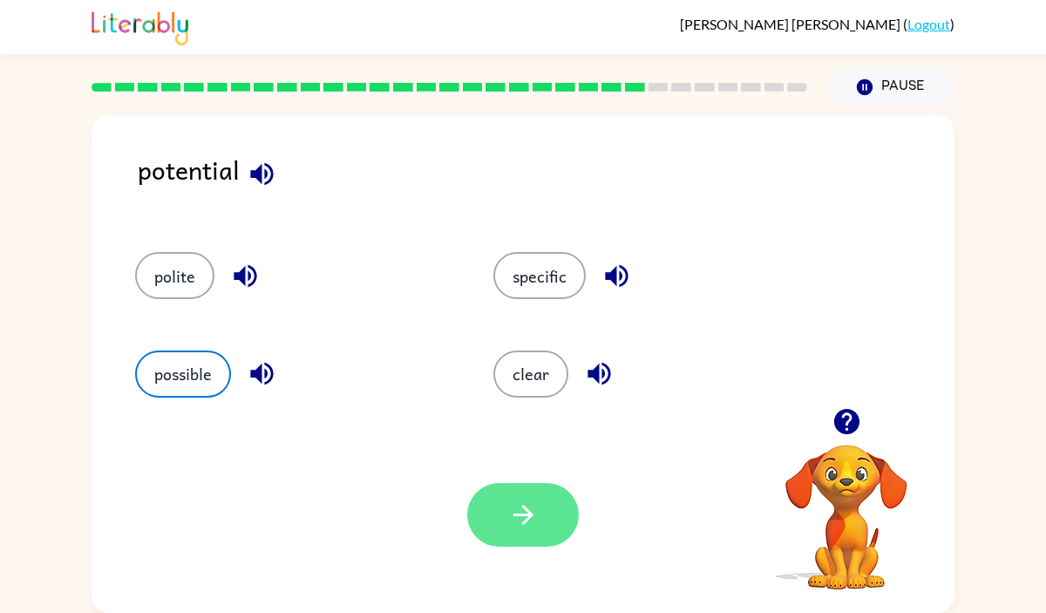
click at [507, 496] on button "button" at bounding box center [523, 515] width 112 height 64
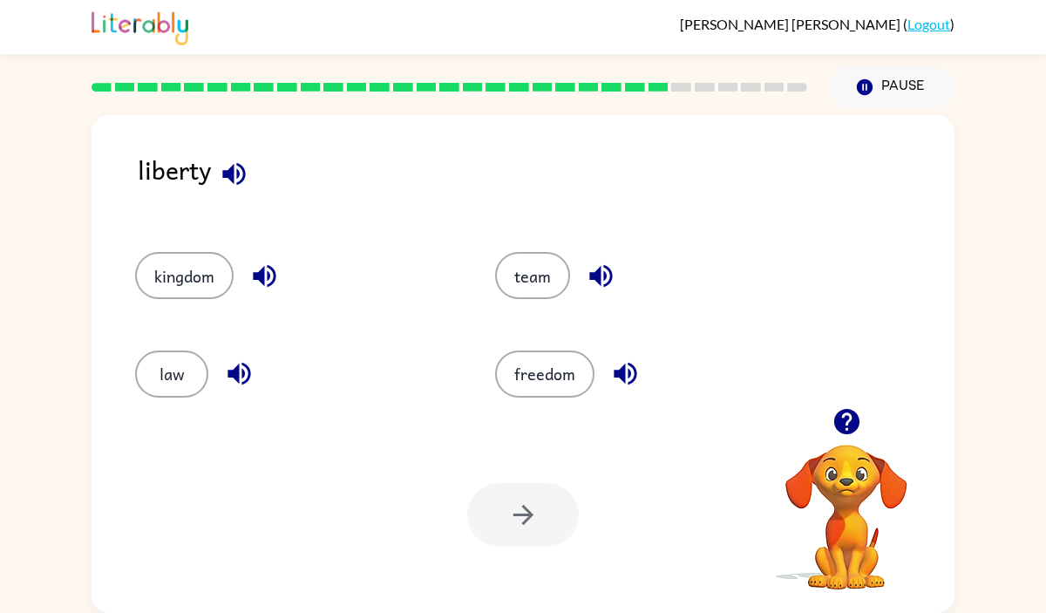
click at [851, 418] on icon "button" at bounding box center [845, 421] width 25 height 25
click at [554, 379] on button "freedom" at bounding box center [544, 373] width 99 height 47
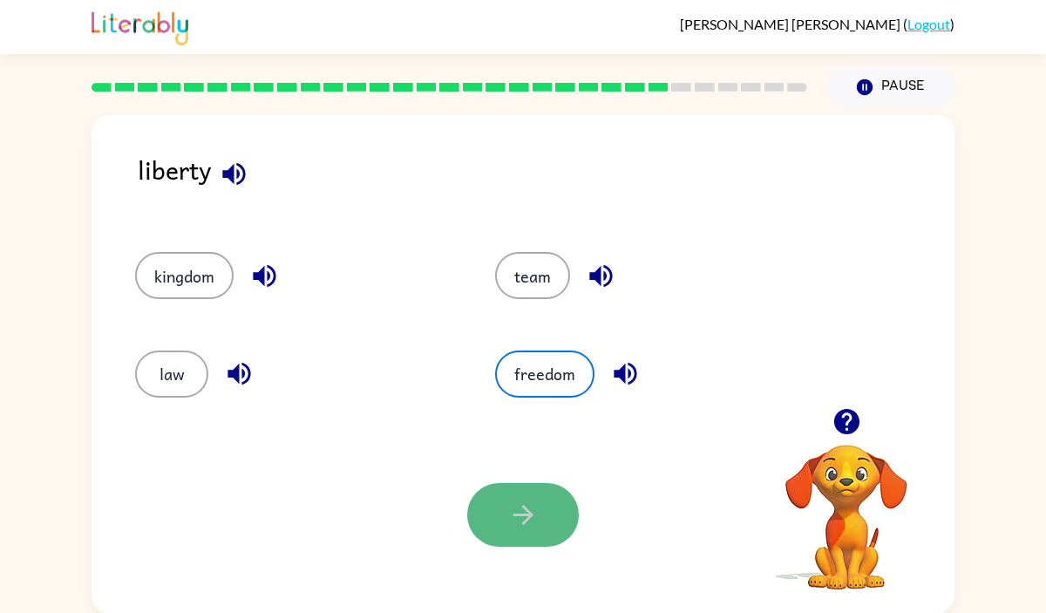
click at [520, 514] on icon "button" at bounding box center [522, 515] width 20 height 20
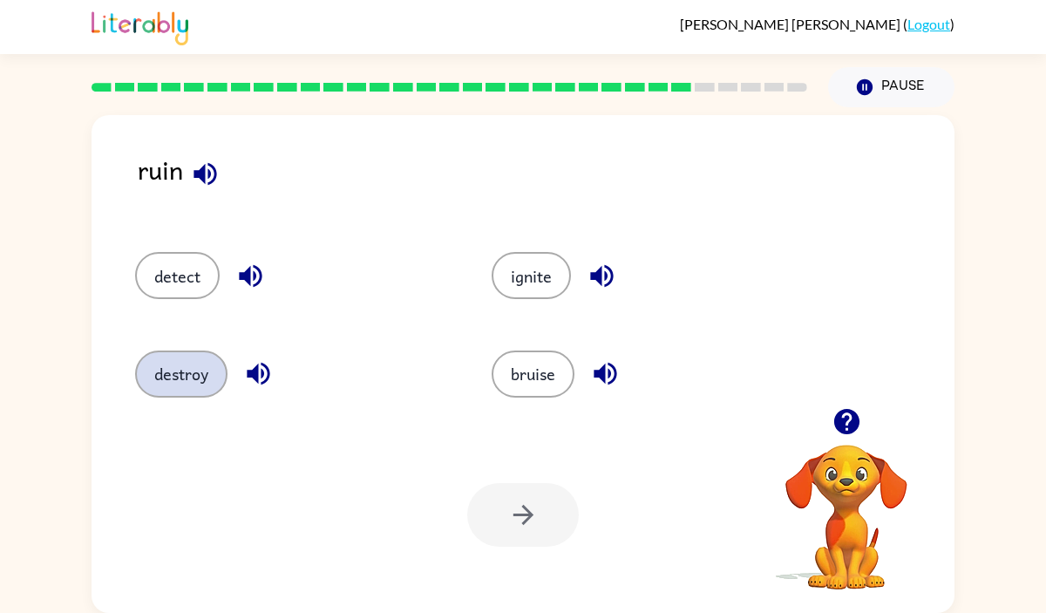
click at [180, 383] on button "destroy" at bounding box center [181, 373] width 92 height 47
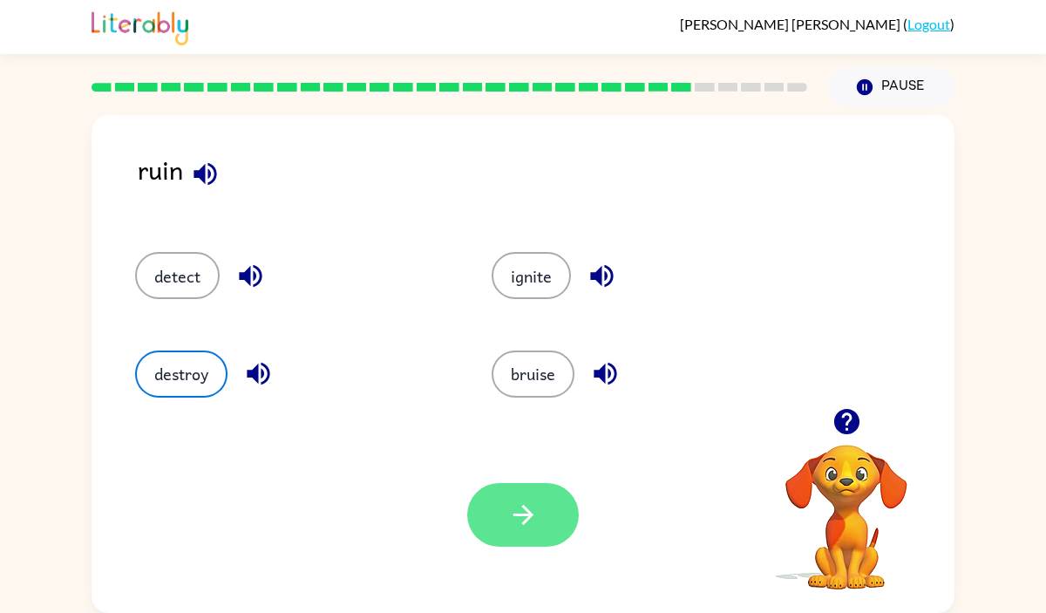
click at [518, 506] on icon "button" at bounding box center [523, 514] width 30 height 30
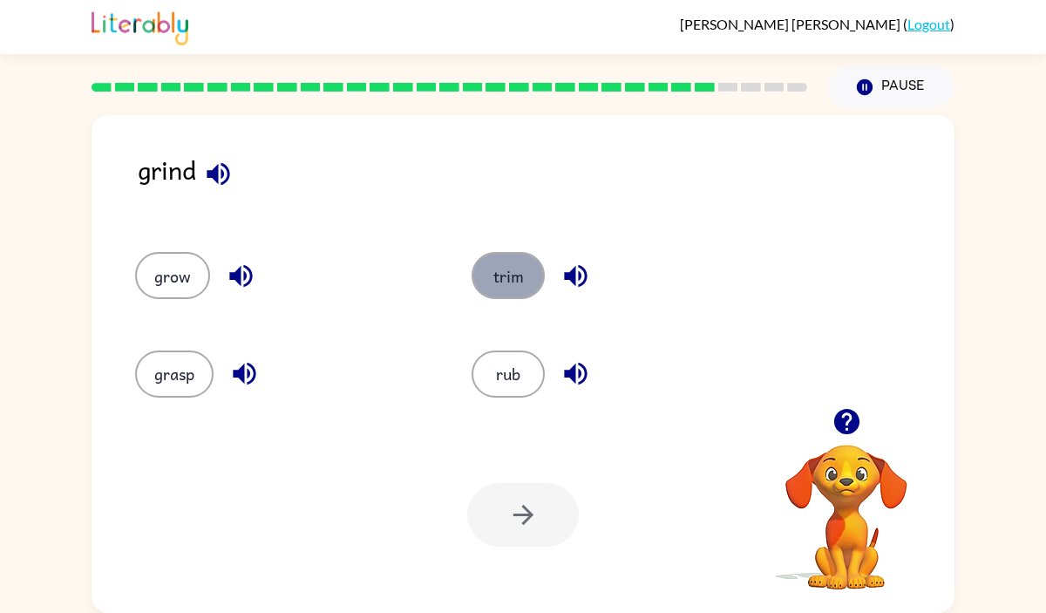
click at [510, 282] on button "trim" at bounding box center [507, 275] width 73 height 47
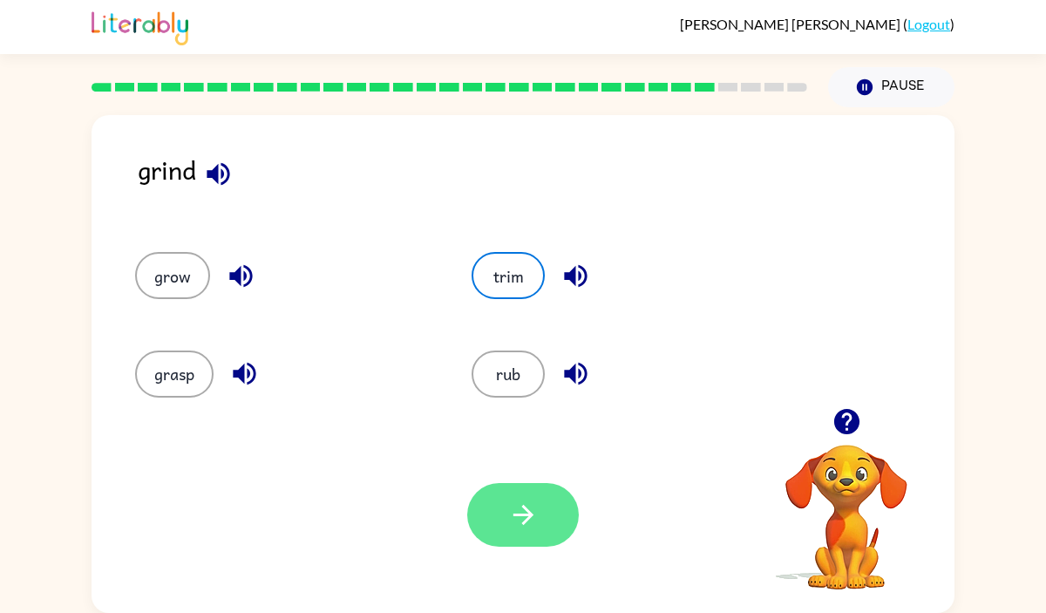
click at [528, 500] on icon "button" at bounding box center [523, 514] width 30 height 30
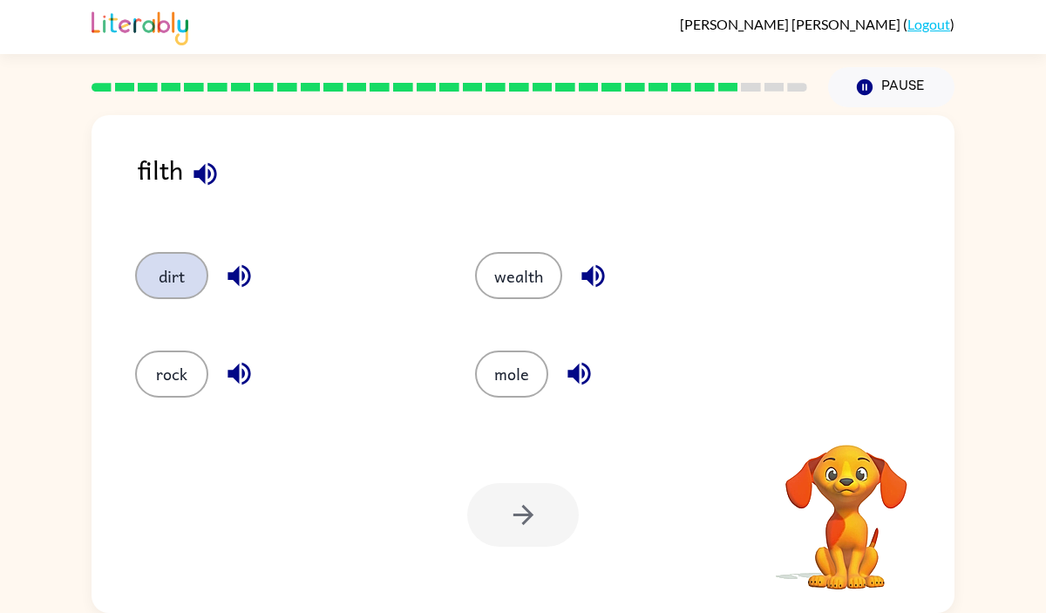
click at [155, 267] on button "dirt" at bounding box center [171, 275] width 73 height 47
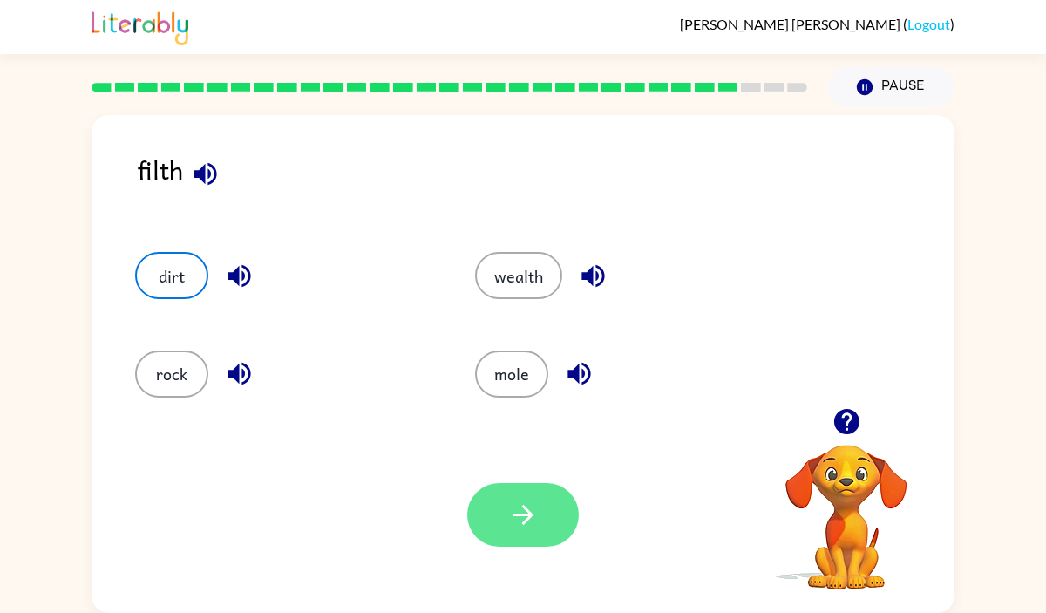
click at [537, 514] on icon "button" at bounding box center [523, 514] width 30 height 30
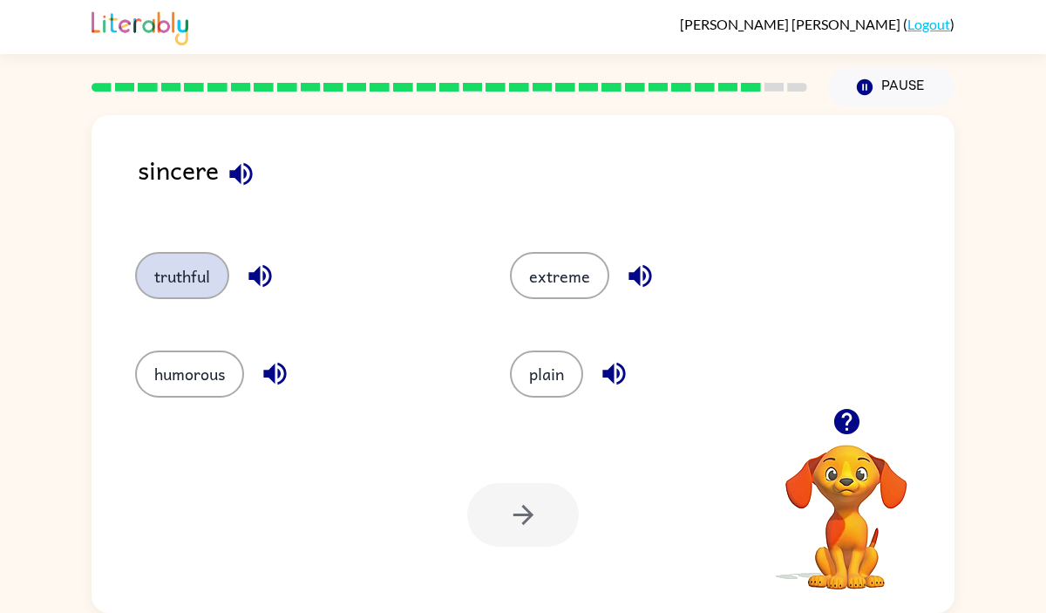
click at [198, 277] on button "truthful" at bounding box center [182, 275] width 94 height 47
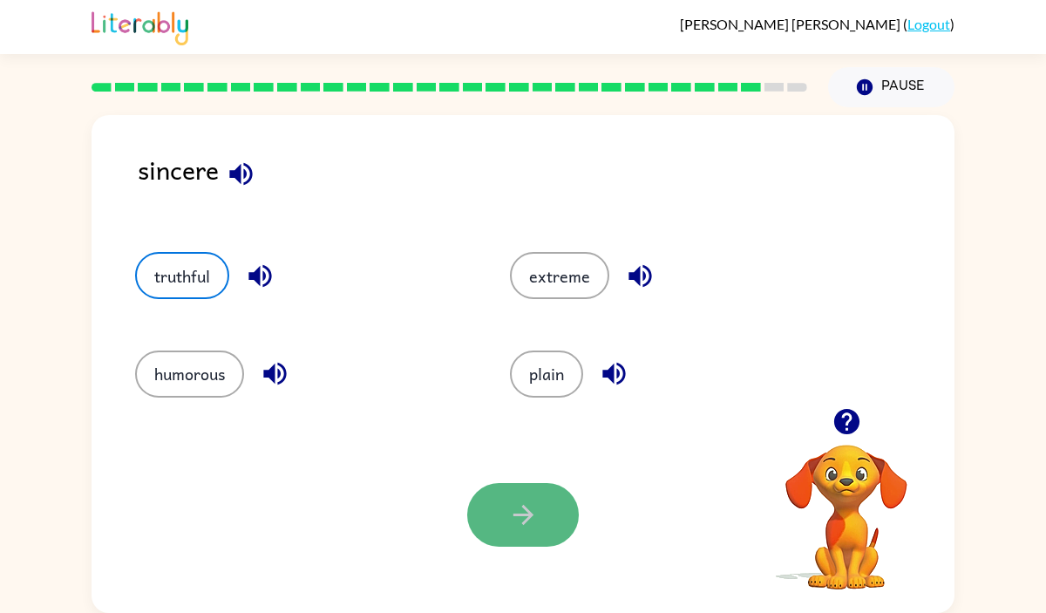
click at [516, 518] on icon "button" at bounding box center [523, 514] width 30 height 30
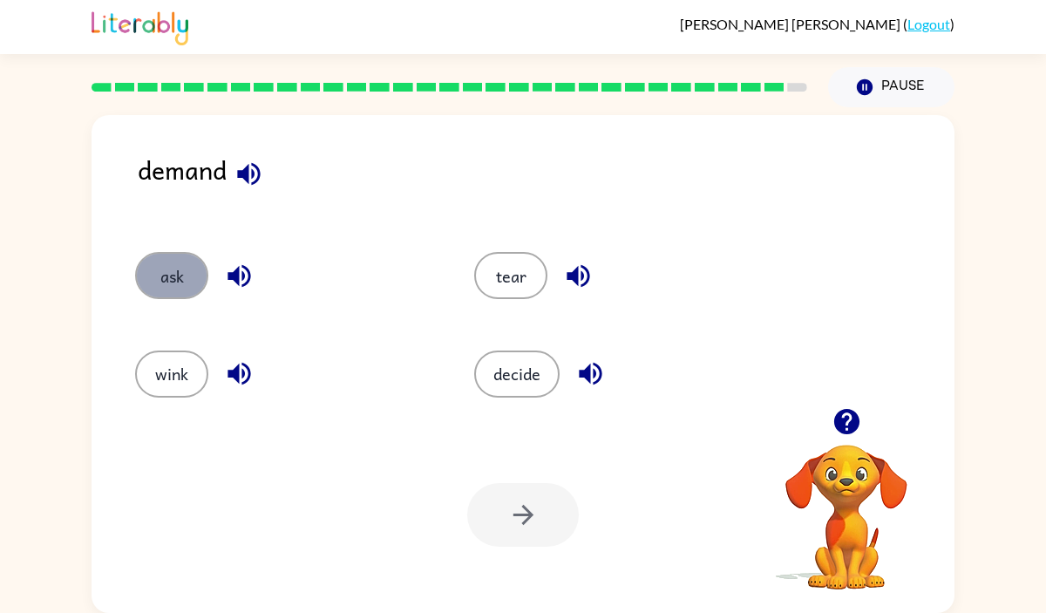
click at [193, 263] on button "ask" at bounding box center [171, 275] width 73 height 47
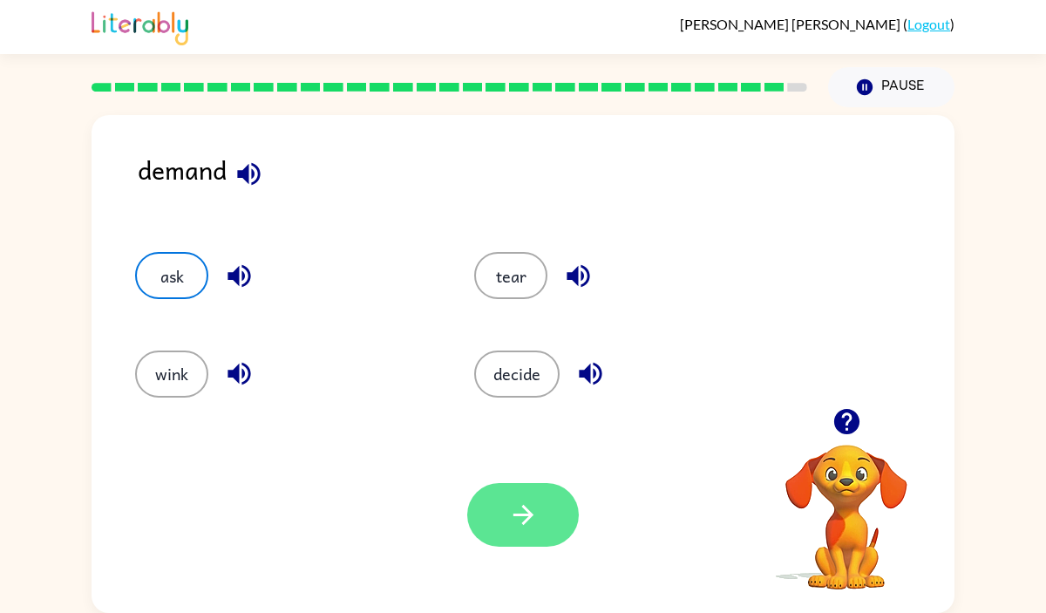
click at [532, 514] on icon "button" at bounding box center [522, 515] width 20 height 20
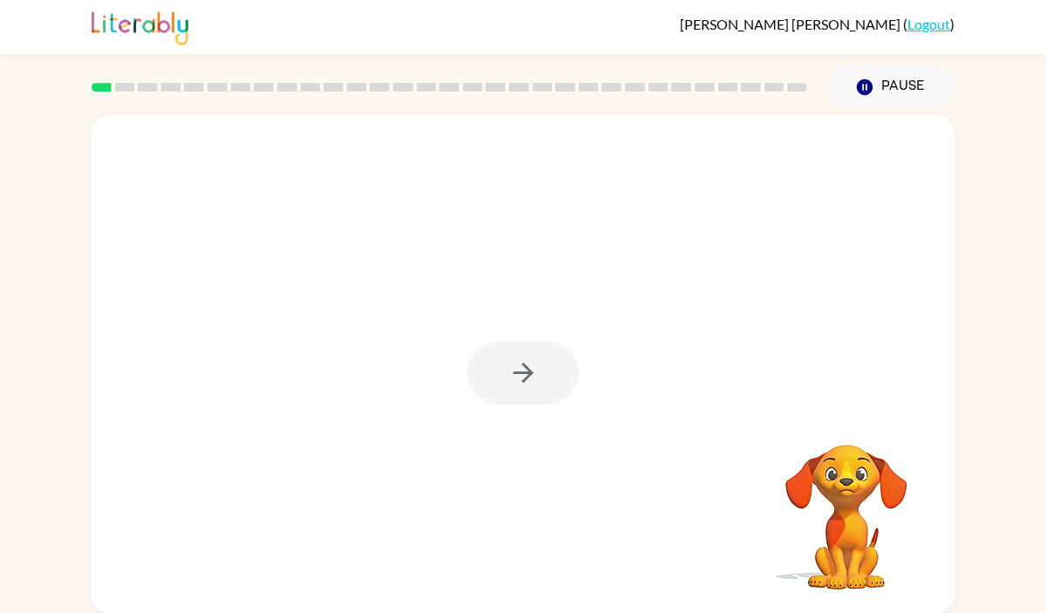
click at [531, 368] on div at bounding box center [523, 373] width 112 height 64
click at [531, 368] on icon "button" at bounding box center [523, 372] width 30 height 30
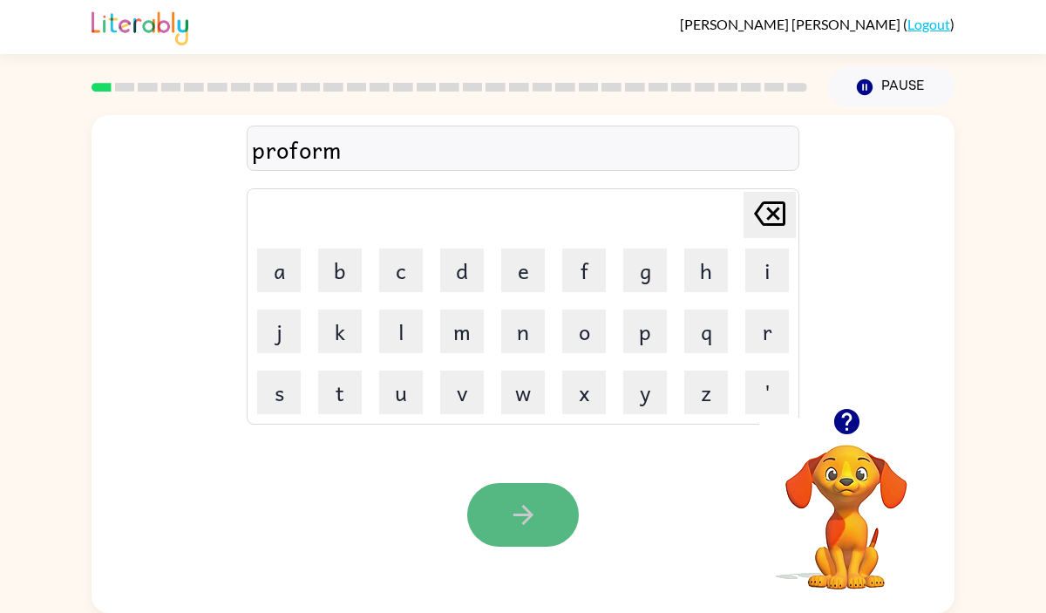
click at [554, 488] on button "button" at bounding box center [523, 515] width 112 height 64
click at [549, 513] on button "button" at bounding box center [523, 515] width 112 height 64
click at [526, 528] on icon "button" at bounding box center [523, 514] width 30 height 30
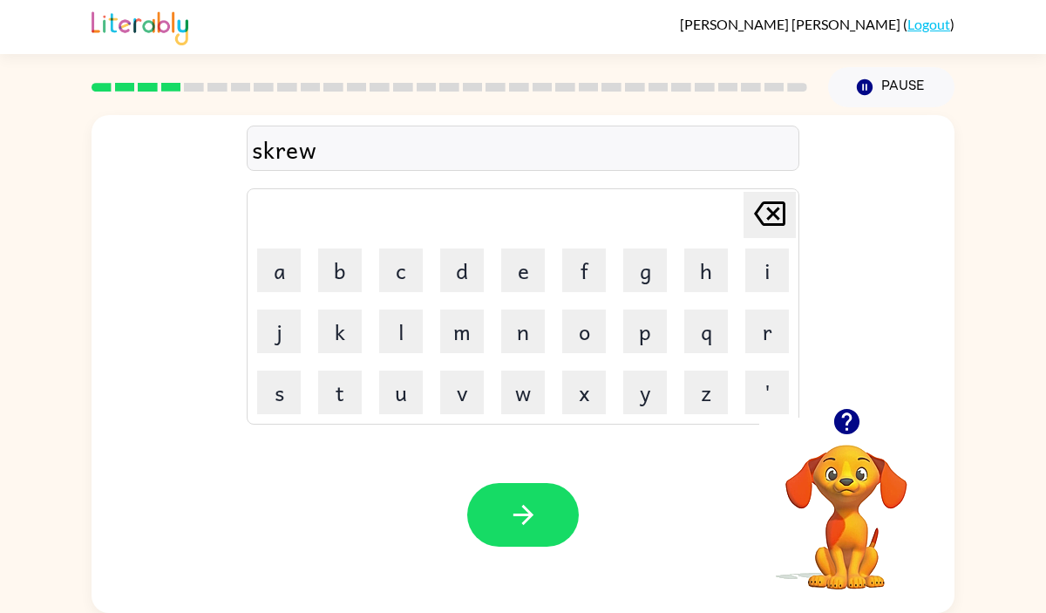
click at [272, 152] on div "skrew" at bounding box center [523, 149] width 542 height 37
click at [539, 501] on button "button" at bounding box center [523, 515] width 112 height 64
click at [551, 528] on button "button" at bounding box center [523, 515] width 112 height 64
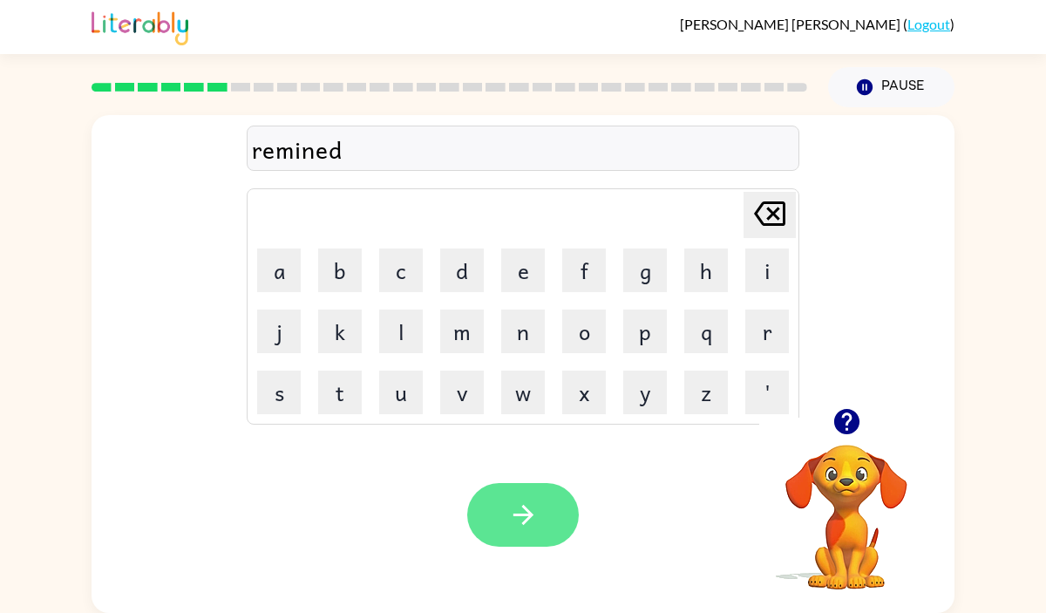
click at [529, 507] on icon "button" at bounding box center [523, 514] width 30 height 30
click at [525, 505] on icon "button" at bounding box center [523, 514] width 30 height 30
click at [552, 502] on button "button" at bounding box center [523, 515] width 112 height 64
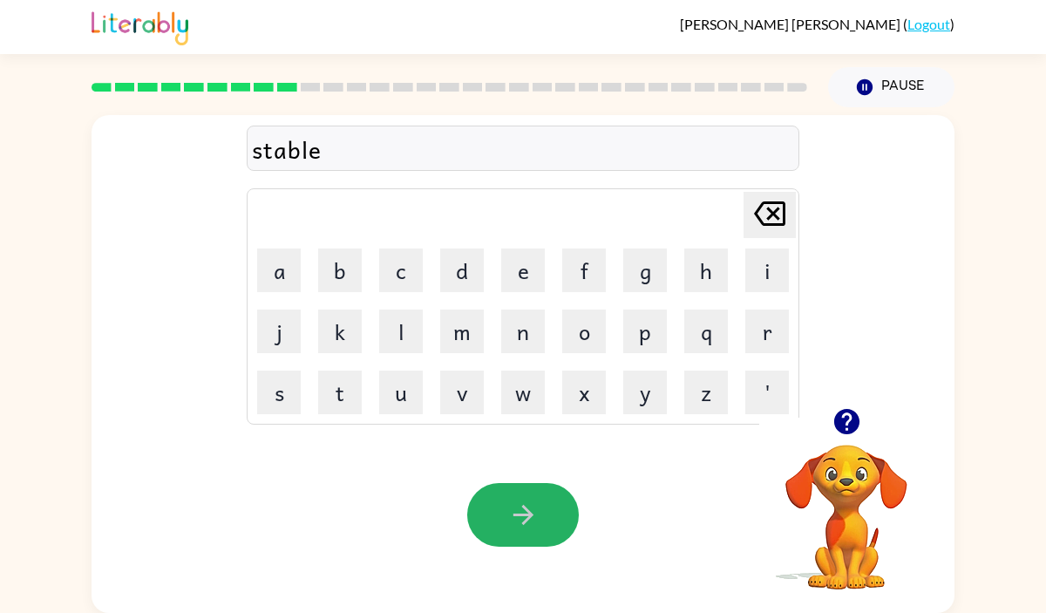
click at [552, 502] on button "button" at bounding box center [523, 515] width 112 height 64
click at [553, 505] on button "button" at bounding box center [523, 515] width 112 height 64
click at [546, 505] on button "button" at bounding box center [523, 515] width 112 height 64
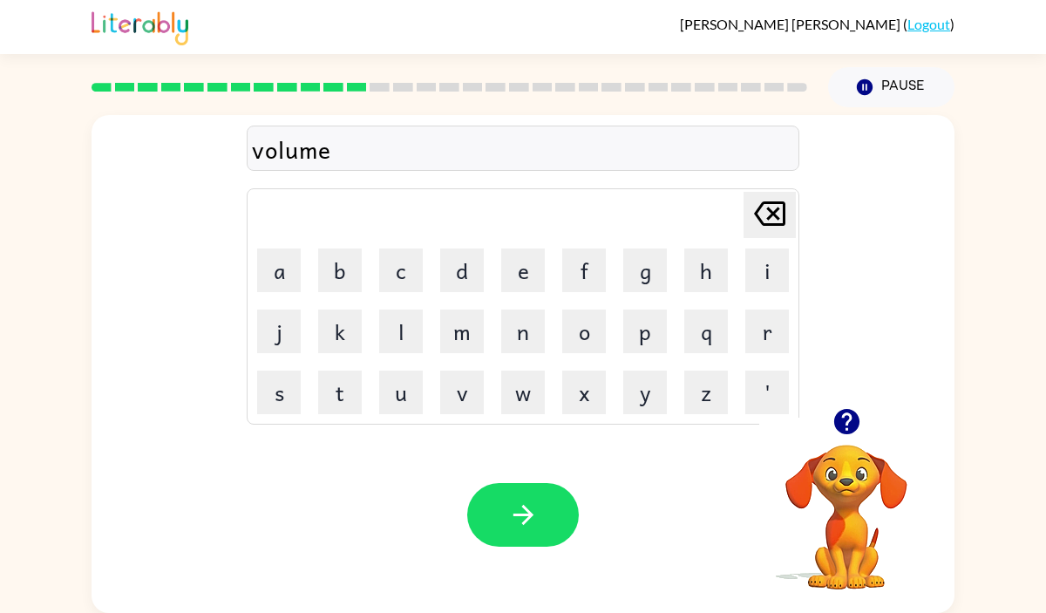
click at [546, 505] on button "button" at bounding box center [523, 515] width 112 height 64
click at [530, 514] on icon "button" at bounding box center [522, 515] width 20 height 20
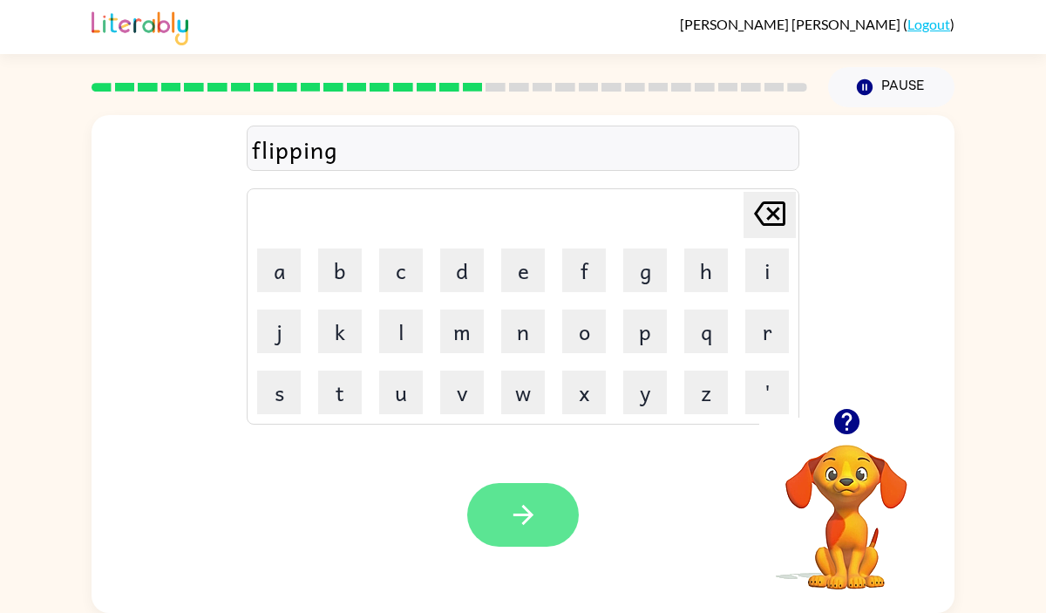
click at [529, 518] on icon "button" at bounding box center [522, 515] width 20 height 20
click at [521, 507] on icon "button" at bounding box center [523, 514] width 30 height 30
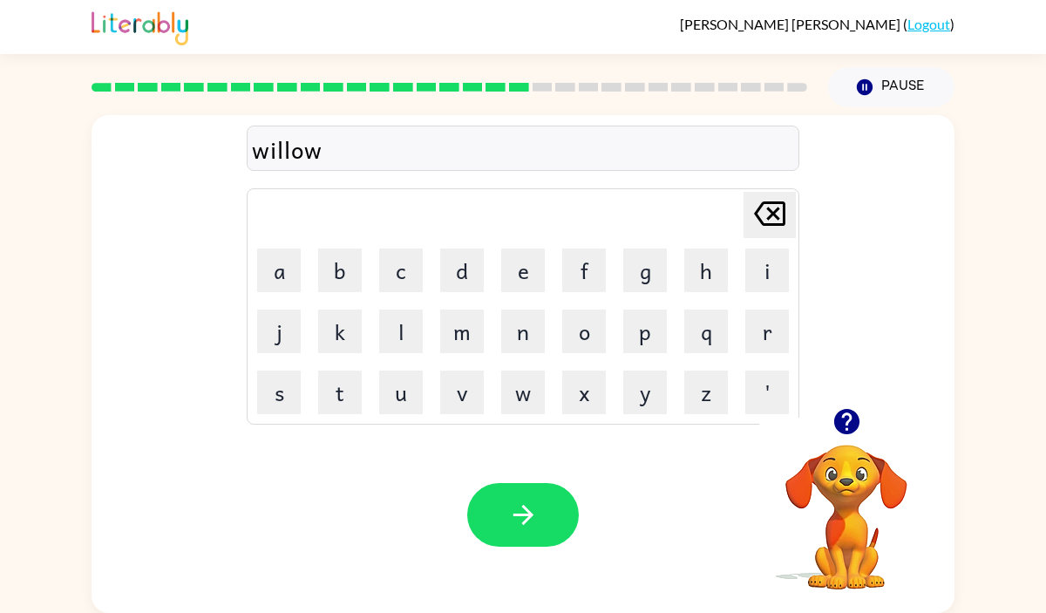
click at [518, 516] on icon "button" at bounding box center [523, 514] width 30 height 30
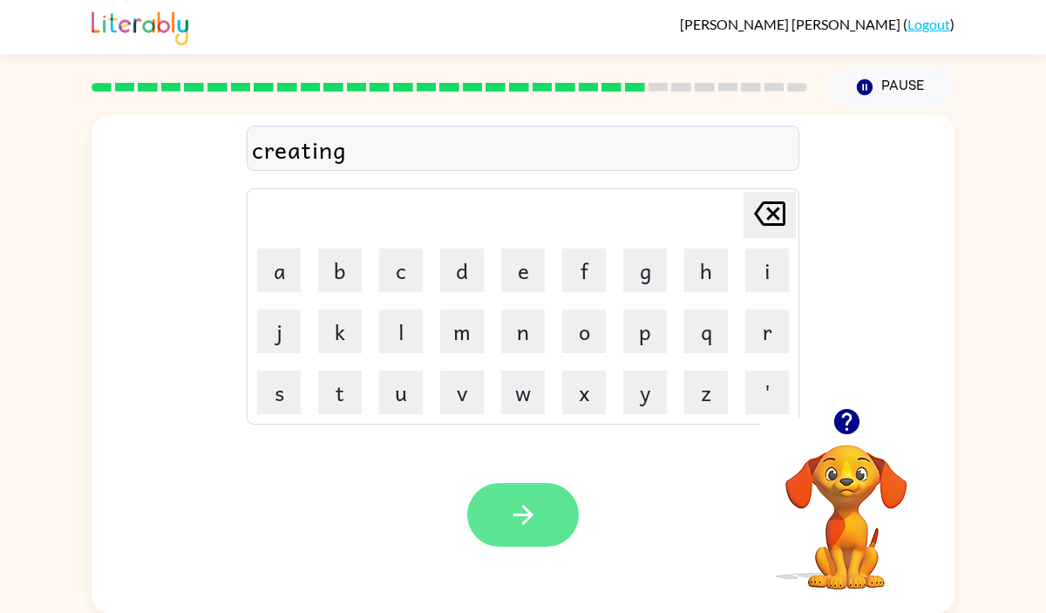
click at [518, 515] on icon "button" at bounding box center [522, 515] width 20 height 20
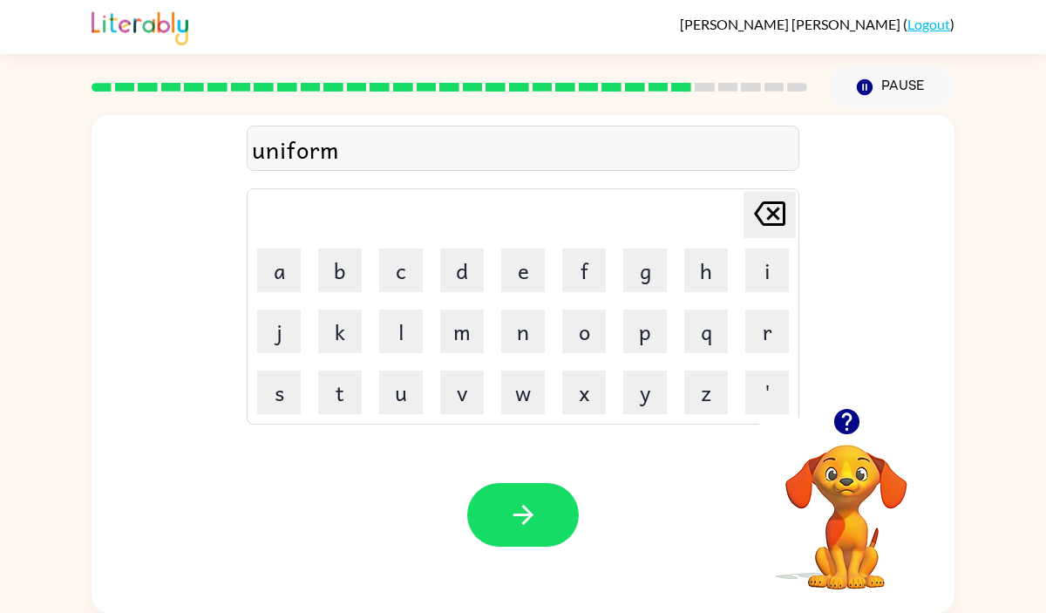
click at [518, 515] on icon "button" at bounding box center [522, 515] width 20 height 20
